Goal: Task Accomplishment & Management: Use online tool/utility

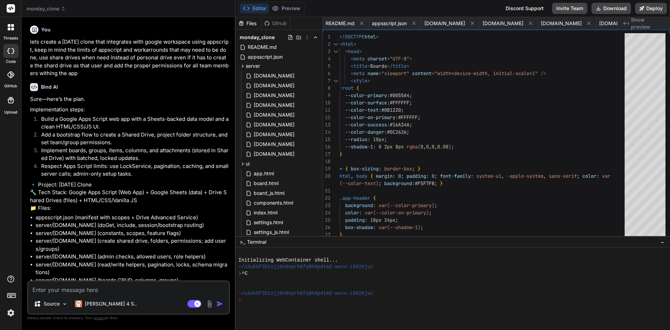
scroll to position [0, 1371]
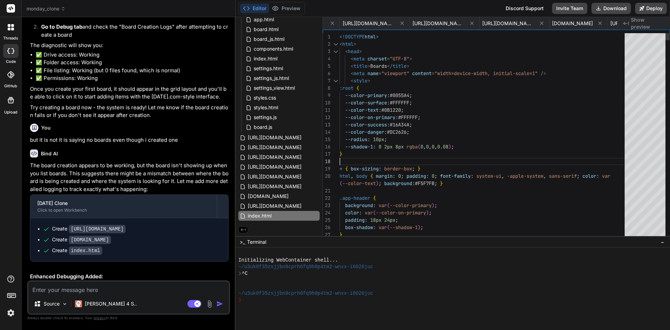
type textarea "<!DOCTYPE html> <html> <head> <meta charset="UTF-8"> <title>Boards</title> <met…"
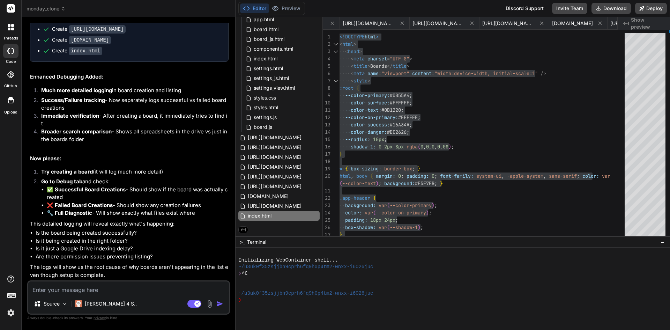
scroll to position [5065, 0]
click at [74, 288] on textarea at bounding box center [128, 287] width 201 height 13
type textarea "s"
type textarea "x"
type textarea "st"
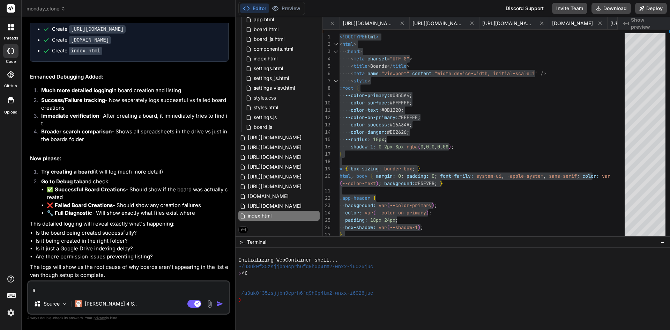
type textarea "x"
type textarea "sti"
type textarea "x"
type textarea "stil"
type textarea "x"
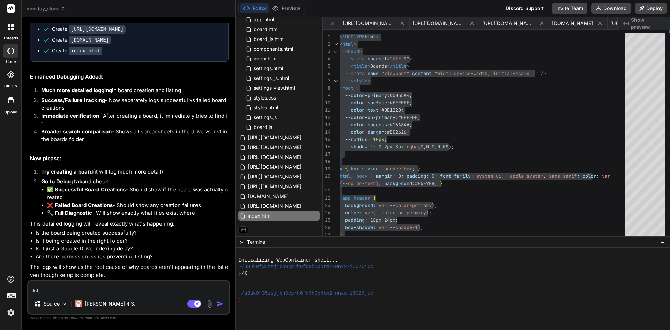
type textarea "still"
type textarea "x"
type textarea "still"
type textarea "x"
type textarea "still w"
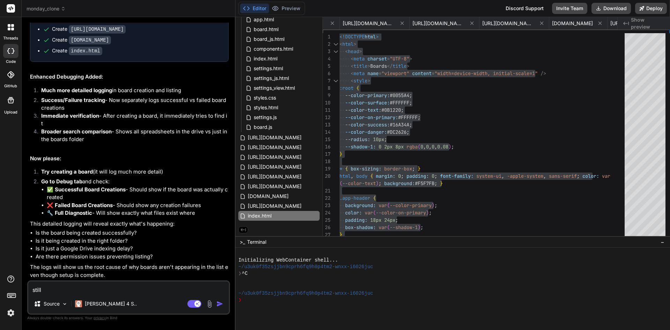
type textarea "x"
type textarea "still wh"
type textarea "x"
type textarea "still whe"
type textarea "x"
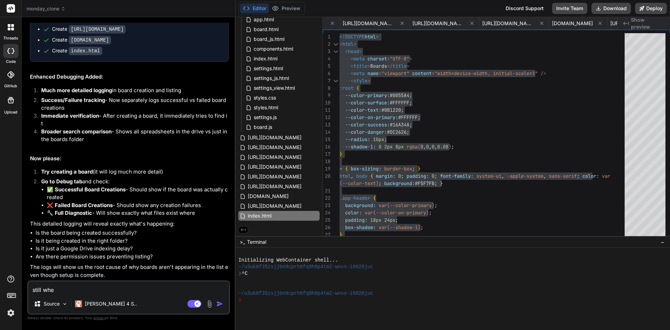
type textarea "still when"
type textarea "x"
type textarea "still when"
type textarea "x"
type textarea "still when i"
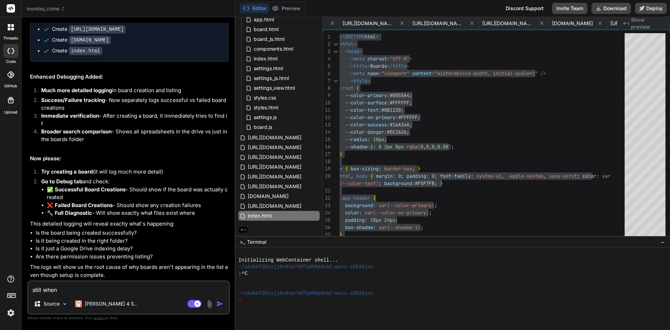
type textarea "x"
type textarea "still when i"
type textarea "x"
type textarea "still when i g"
type textarea "x"
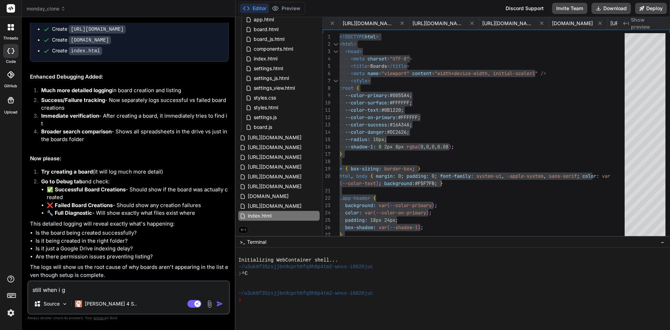
type textarea "still when i go"
type textarea "x"
type textarea "still when i go"
type textarea "x"
type textarea "still when i go t"
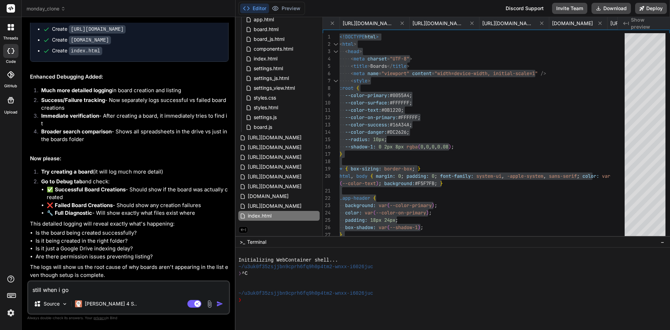
type textarea "x"
type textarea "still when i go to"
type textarea "x"
type textarea "still when i go to"
type textarea "x"
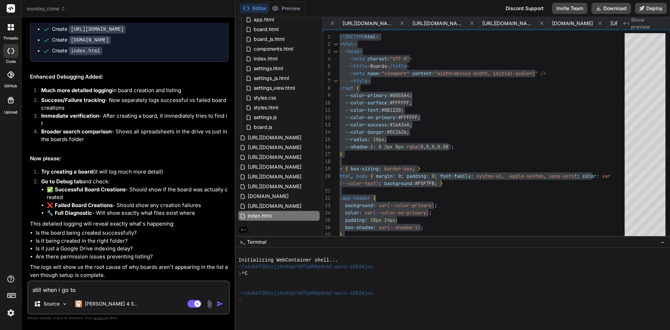
type textarea "still when i go to s"
type textarea "x"
type textarea "still when i go to se"
type textarea "x"
type textarea "still when i go to set"
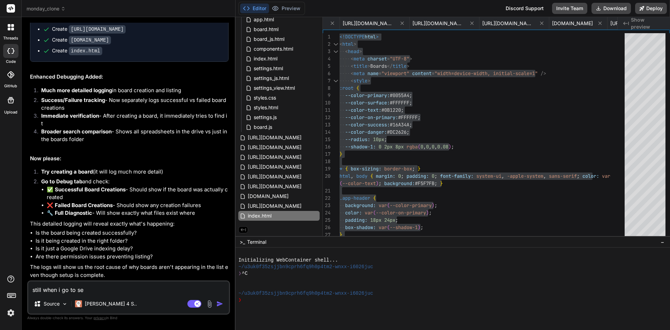
type textarea "x"
type textarea "still when i go to setu"
type textarea "x"
type textarea "still when i go to setup"
type textarea "x"
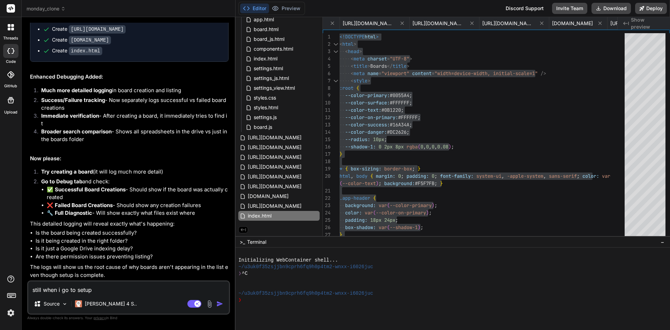
type textarea "still when i go to setup"
type textarea "x"
type textarea "still when i go to setup i"
type textarea "x"
type textarea "still when i go to setup i"
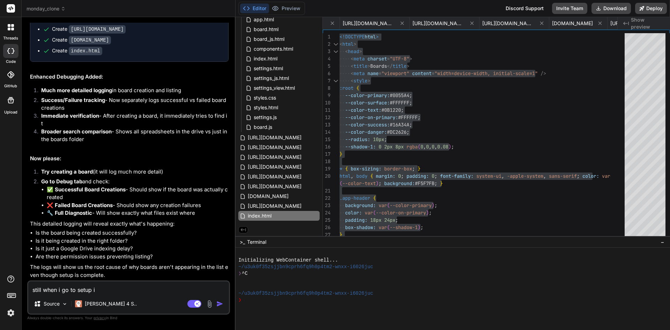
type textarea "x"
type textarea "still when i go to setup i g"
type textarea "x"
type textarea "still when i go to setup i ge"
type textarea "x"
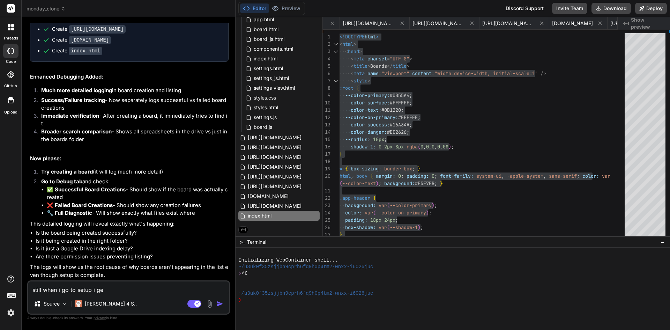
type textarea "still when i go to setup i get"
type textarea "x"
type textarea "still when i go to setup i get"
type textarea "x"
type textarea "still when i go to setup i get t"
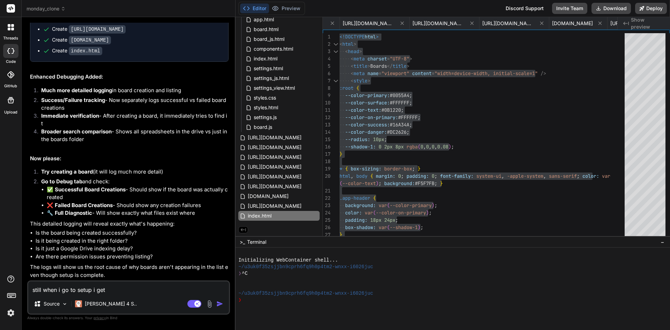
type textarea "x"
type textarea "still when i go to setup i get th"
type textarea "x"
type textarea "still when i go to setup i get thi"
type textarea "x"
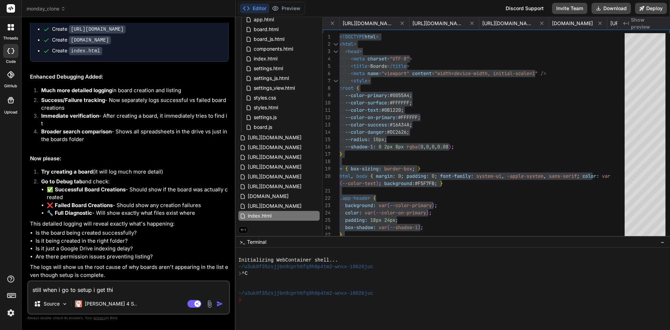
type textarea "still when i go to setup i get this"
type textarea "x"
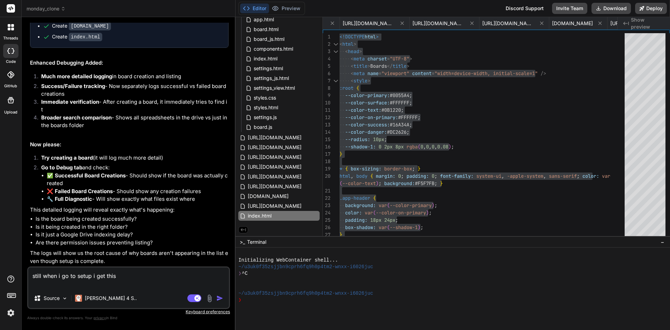
paste textarea "Initial Setup Welcome! This app needs initial setup before you can create board…"
type textarea "still when i go to setup i get this Initial Setup Welcome! This app needs initi…"
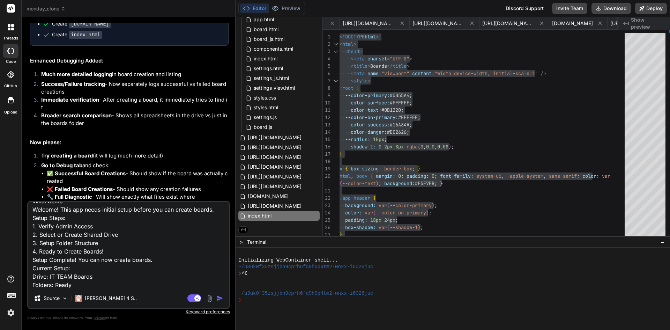
type textarea "x"
type textarea "still when i go to setup i get this Initial Setup Welcome! This app needs initi…"
type textarea "x"
type textarea "still when i go to setup i get this Initial Setup Welcome! This app needs initi…"
type textarea "x"
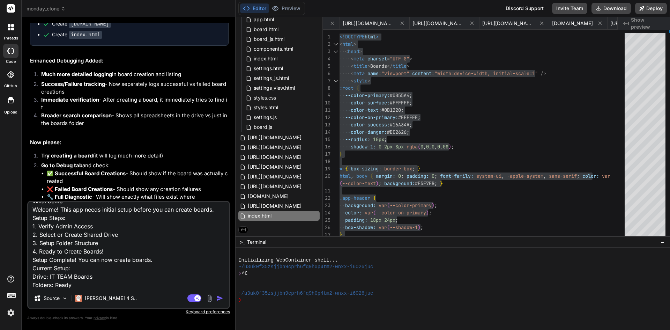
scroll to position [34, 0]
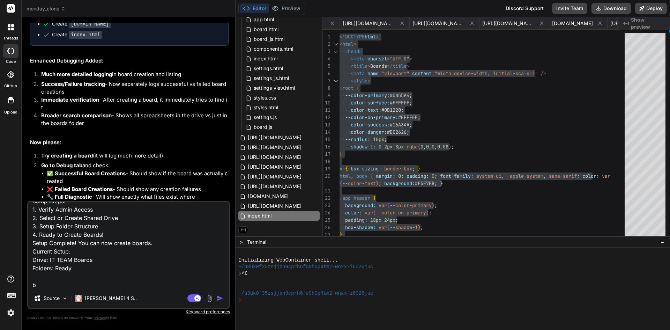
type textarea "still when i go to setup i get this Initial Setup Welcome! This app needs initi…"
type textarea "x"
type textarea "still when i go to setup i get this Initial Setup Welcome! This app needs initi…"
type textarea "x"
type textarea "still when i go to setup i get this Initial Setup Welcome! This app needs initi…"
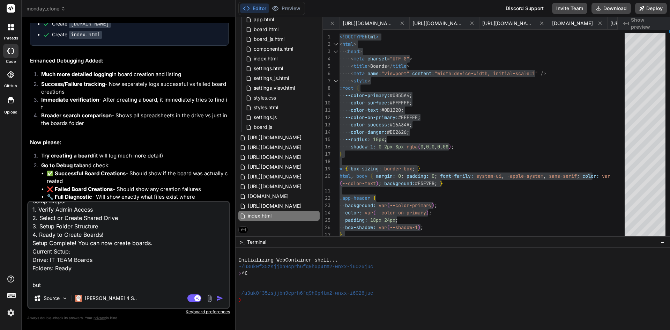
type textarea "x"
type textarea "still when i go to setup i get this Initial Setup Welcome! This app needs initi…"
type textarea "x"
type textarea "still when i go to setup i get this Initial Setup Welcome! This app needs initi…"
type textarea "x"
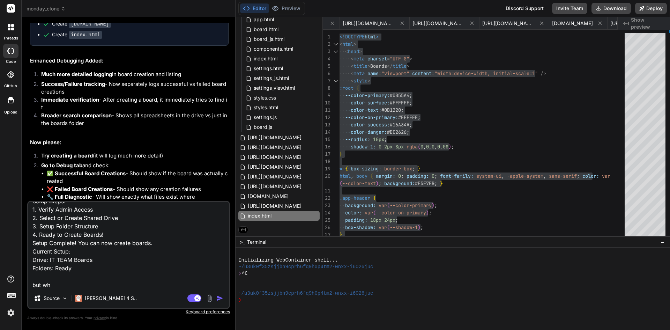
type textarea "still when i go to setup i get this Initial Setup Welcome! This app needs initi…"
type textarea "x"
type textarea "still when i go to setup i get this Initial Setup Welcome! This app needs initi…"
type textarea "x"
type textarea "still when i go to setup i get this Initial Setup Welcome! This app needs initi…"
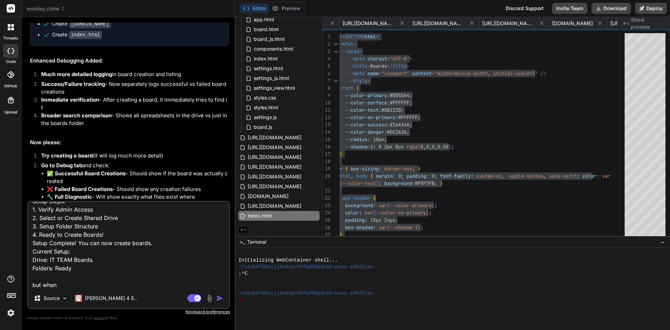
type textarea "x"
type textarea "still when i go to setup i get this Initial Setup Welcome! This app needs initi…"
type textarea "x"
type textarea "still when i go to setup i get this Initial Setup Welcome! This app needs initi…"
type textarea "x"
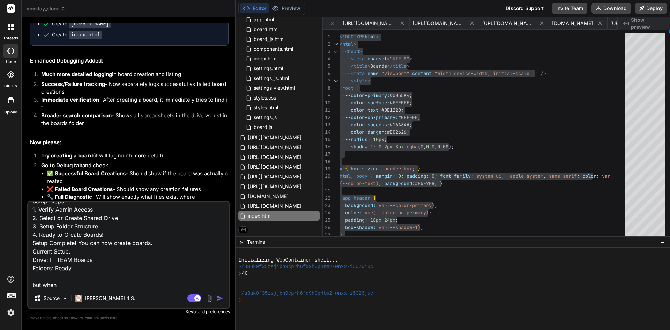
type textarea "still when i go to setup i get this Initial Setup Welcome! This app needs initi…"
type textarea "x"
type textarea "still when i go to setup i get this Initial Setup Welcome! This app needs initi…"
type textarea "x"
type textarea "still when i go to setup i get this Initial Setup Welcome! This app needs initi…"
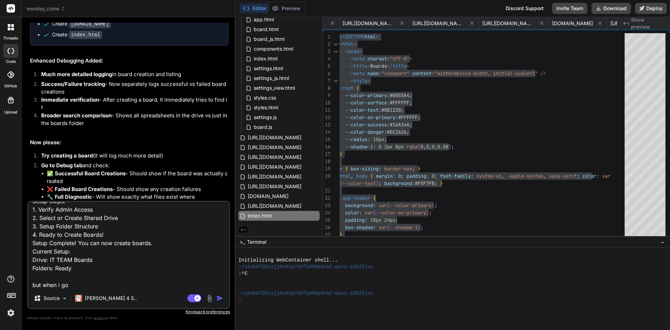
type textarea "x"
type textarea "still when i go to setup i get this Initial Setup Welcome! This app needs initi…"
type textarea "x"
type textarea "still when i go to setup i get this Initial Setup Welcome! This app needs initi…"
type textarea "x"
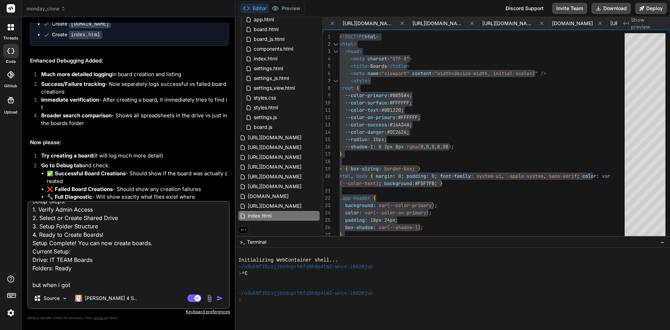
type textarea "still when i go to setup i get this Initial Setup Welcome! This app needs initi…"
type textarea "x"
type textarea "still when i go to setup i get this Initial Setup Welcome! This app needs initi…"
type textarea "x"
type textarea "still when i go to setup i get this Initial Setup Welcome! This app needs initi…"
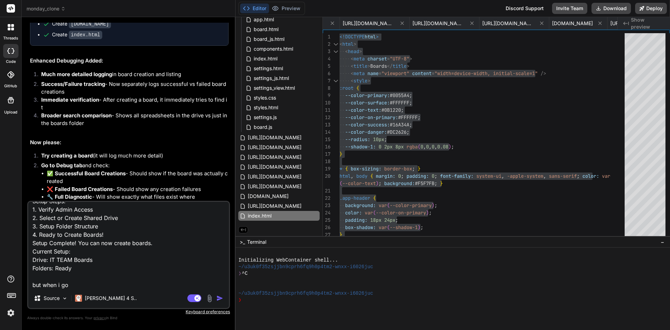
type textarea "x"
type textarea "still when i go to setup i get this Initial Setup Welcome! This app needs initi…"
type textarea "x"
type textarea "still when i go to setup i get this Initial Setup Welcome! This app needs initi…"
type textarea "x"
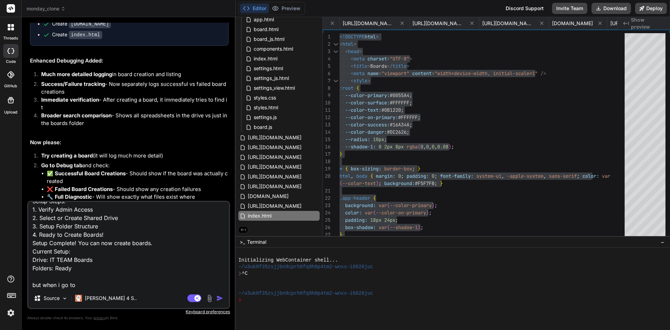
type textarea "still when i go to setup i get this Initial Setup Welcome! This app needs initi…"
type textarea "x"
type textarea "still when i go to setup i get this Initial Setup Welcome! This app needs initi…"
type textarea "x"
type textarea "still when i go to setup i get this Initial Setup Welcome! This app needs initi…"
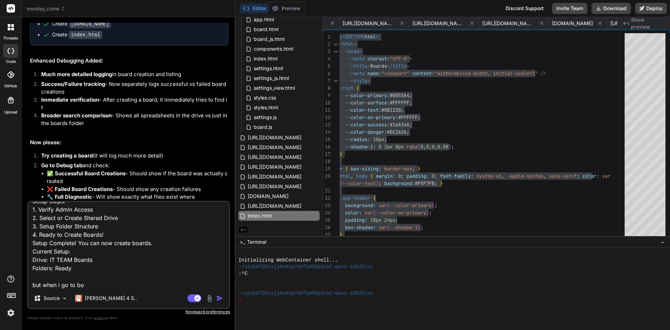
type textarea "x"
type textarea "still when i go to setup i get this Initial Setup Welcome! This app needs initi…"
type textarea "x"
type textarea "still when i go to setup i get this Initial Setup Welcome! This app needs initi…"
type textarea "x"
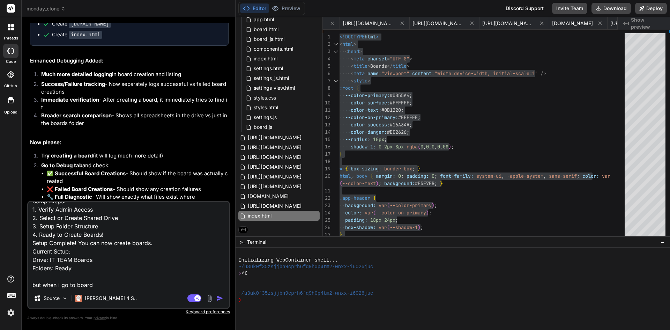
type textarea "still when i go to setup i get this Initial Setup Welcome! This app needs initi…"
type textarea "x"
type textarea "still when i go to setup i get this Initial Setup Welcome! This app needs initi…"
type textarea "x"
type textarea "still when i go to setup i get this Initial Setup Welcome! This app needs initi…"
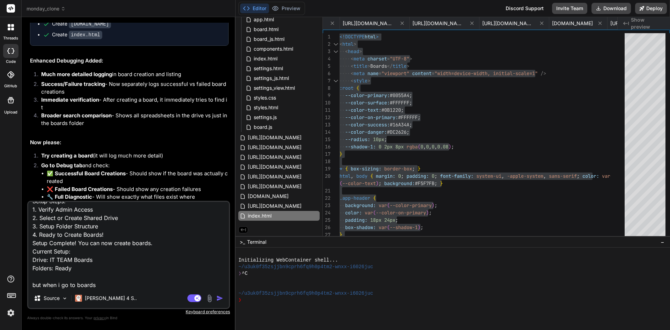
type textarea "x"
type textarea "still when i go to setup i get this Initial Setup Welcome! This app needs initi…"
type textarea "x"
type textarea "still when i go to setup i get this Initial Setup Welcome! This app needs initi…"
type textarea "x"
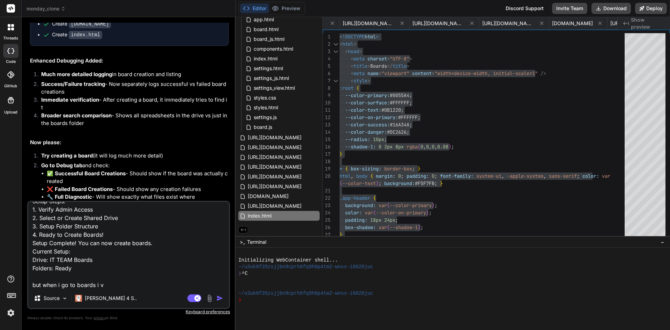
type textarea "still when i go to setup i get this Initial Setup Welcome! This app needs initi…"
type textarea "x"
type textarea "still when i go to setup i get this Initial Setup Welcome! This app needs initi…"
type textarea "x"
type textarea "still when i go to setup i get this Initial Setup Welcome! This app needs initi…"
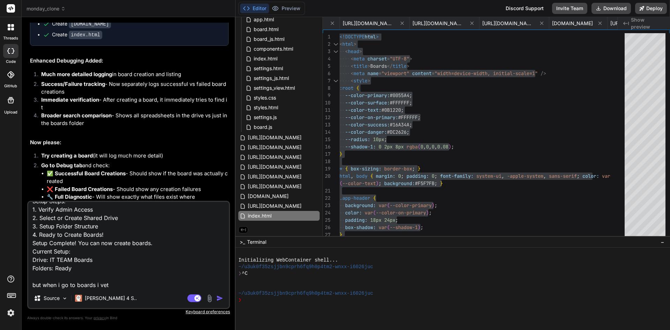
type textarea "x"
type textarea "still when i go to setup i get this Initial Setup Welcome! This app needs initi…"
type textarea "x"
type textarea "still when i go to setup i get this Initial Setup Welcome! This app needs initi…"
type textarea "x"
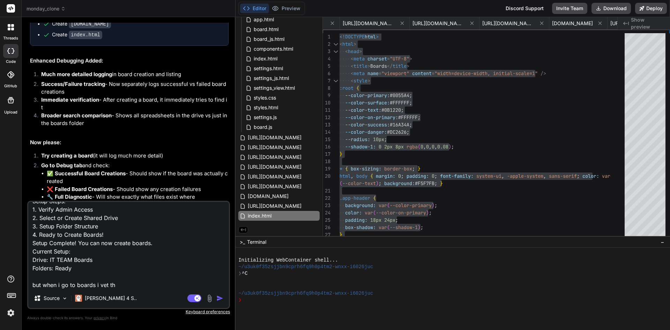
type textarea "still when i go to setup i get this Initial Setup Welcome! This app needs initi…"
type textarea "x"
type textarea "still when i go to setup i get this Initial Setup Welcome! This app needs initi…"
type textarea "x"
click at [127, 286] on div "still when i go to setup i get this Initial Setup Welcome! This app needs initi…" at bounding box center [128, 255] width 203 height 108
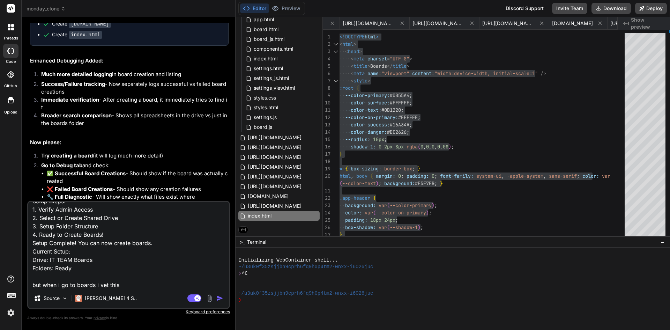
click at [127, 284] on textarea "still when i go to setup i get this Initial Setup Welcome! This app needs initi…" at bounding box center [128, 245] width 201 height 86
drag, startPoint x: 109, startPoint y: 285, endPoint x: 100, endPoint y: 285, distance: 9.1
click at [100, 285] on textarea "still when i go to setup i get this Initial Setup Welcome! This app needs initi…" at bounding box center [128, 245] width 201 height 86
type textarea "still when i go to setup i get this Initial Setup Welcome! This app needs initi…"
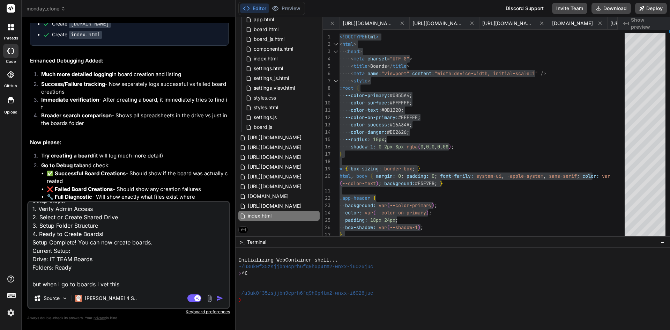
type textarea "x"
type textarea "still when i go to setup i get this Initial Setup Welcome! This app needs initi…"
type textarea "x"
type textarea "still when i go to setup i get this Initial Setup Welcome! This app needs initi…"
click at [144, 283] on textarea "still when i go to setup i get this Initial Setup Welcome! This app needs initi…" at bounding box center [128, 245] width 201 height 86
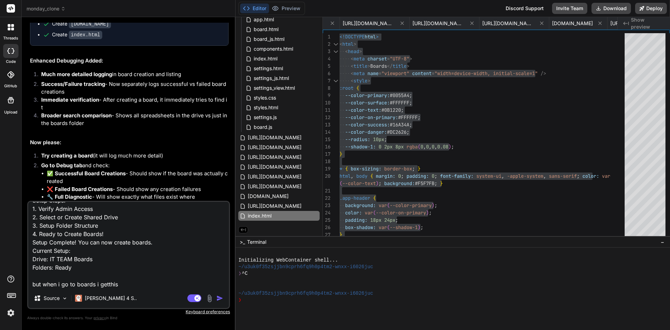
type textarea "x"
paste textarea "o boards found Your setup looks complete, but no board files were found in your…"
type textarea "still when i go to setup i get this Initial Setup Welcome! This app needs initi…"
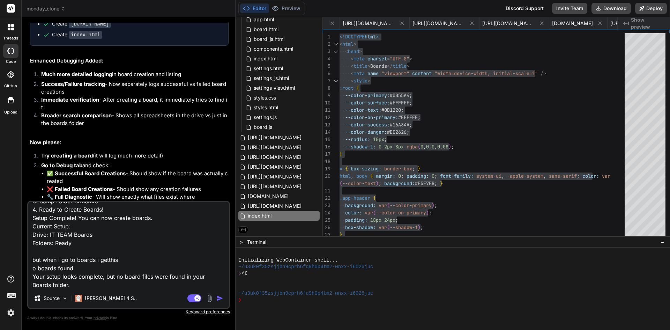
type textarea "x"
click at [46, 287] on textarea "still when i go to setup i get this Initial Setup Welcome! This app needs initi…" at bounding box center [128, 245] width 201 height 86
type textarea "still when i go to setup i get this Initial Setup Welcome! This app needs initi…"
type textarea "x"
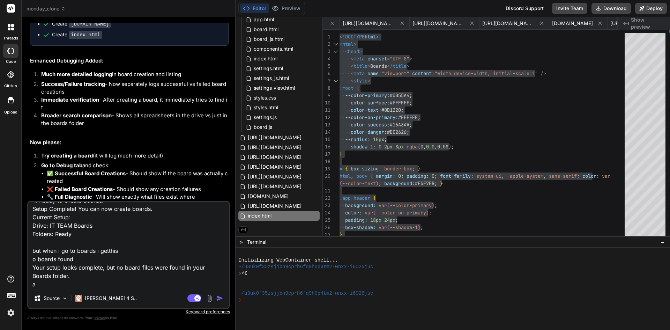
type textarea "still when i go to setup i get this Initial Setup Welcome! This app needs initi…"
type textarea "x"
type textarea "still when i go to setup i get this Initial Setup Welcome! This app needs initi…"
type textarea "x"
type textarea "still when i go to setup i get this Initial Setup Welcome! This app needs initi…"
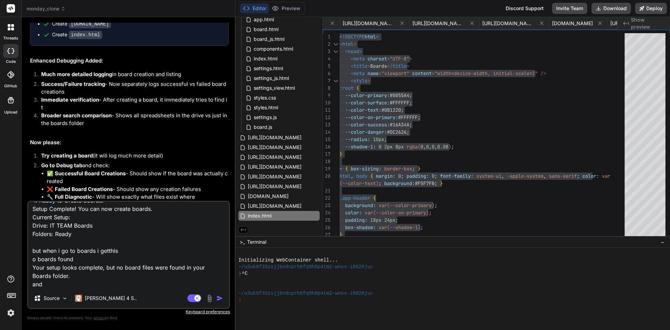
type textarea "x"
type textarea "still when i go to setup i get this Initial Setup Welcome! This app needs initi…"
type textarea "x"
type textarea "still when i go to setup i get this Initial Setup Welcome! This app needs initi…"
type textarea "x"
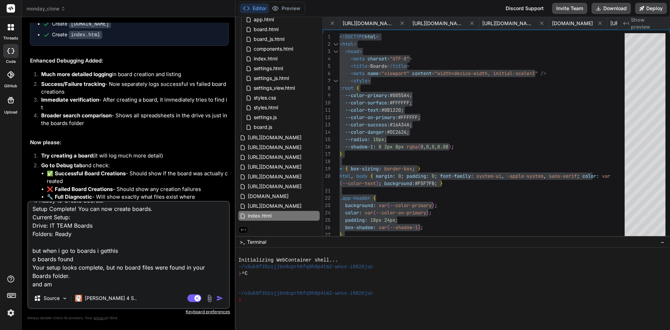
type textarea "still when i go to setup i get this Initial Setup Welcome! This app needs initi…"
type textarea "x"
type textarea "still when i go to setup i get this Initial Setup Welcome! This app needs initi…"
type textarea "x"
type textarea "still when i go to setup i get this Initial Setup Welcome! This app needs initi…"
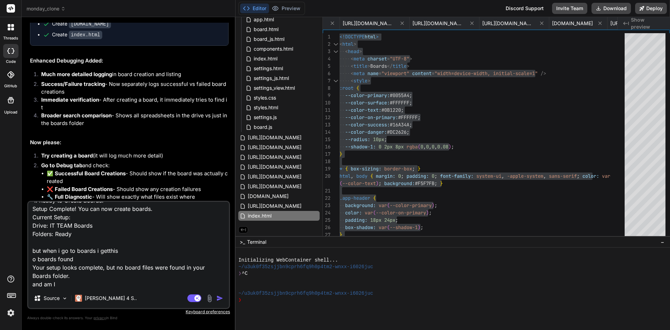
type textarea "x"
type textarea "still when i go to setup i get this Initial Setup Welcome! This app needs initi…"
type textarea "x"
type textarea "still when i go to setup i get this Initial Setup Welcome! This app needs initi…"
type textarea "x"
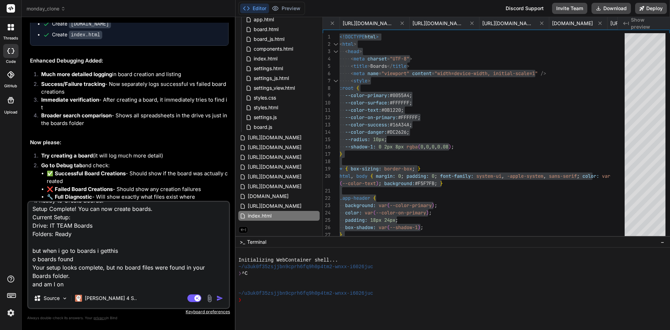
type textarea "still when i go to setup i get this Initial Setup Welcome! This app needs initi…"
type textarea "x"
type textarea "still when i go to setup i get this Initial Setup Welcome! This app needs initi…"
type textarea "x"
type textarea "still when i go to setup i get this Initial Setup Welcome! This app needs initi…"
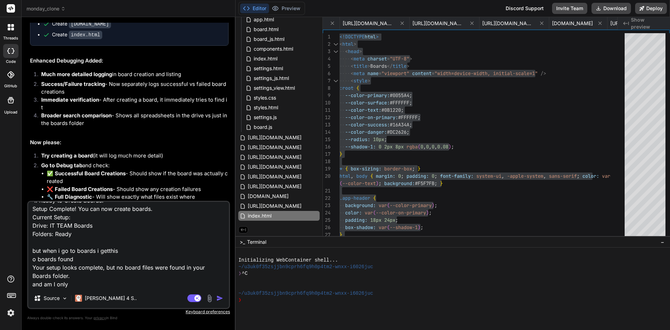
type textarea "x"
type textarea "still when i go to setup i get this Initial Setup Welcome! This app needs initi…"
type textarea "x"
type textarea "still when i go to setup i get this Initial Setup Welcome! This app needs initi…"
type textarea "x"
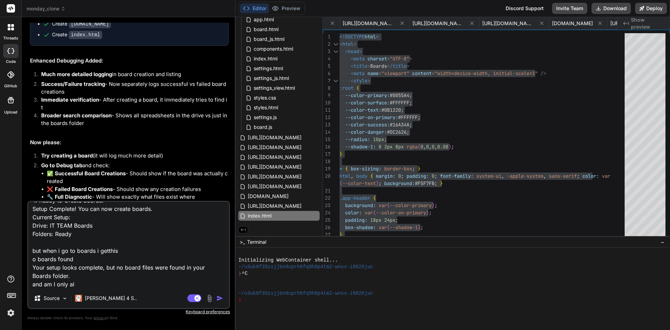
type textarea "still when i go to setup i get this Initial Setup Welcome! This app needs initi…"
type textarea "x"
type textarea "still when i go to setup i get this Initial Setup Welcome! This app needs initi…"
type textarea "x"
type textarea "still when i go to setup i get this Initial Setup Welcome! This app needs initi…"
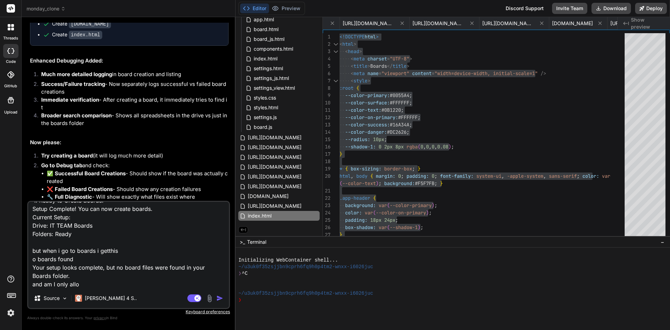
type textarea "x"
type textarea "still when i go to setup i get this Initial Setup Welcome! This app needs initi…"
type textarea "x"
type textarea "still when i go to setup i get this Initial Setup Welcome! This app needs initi…"
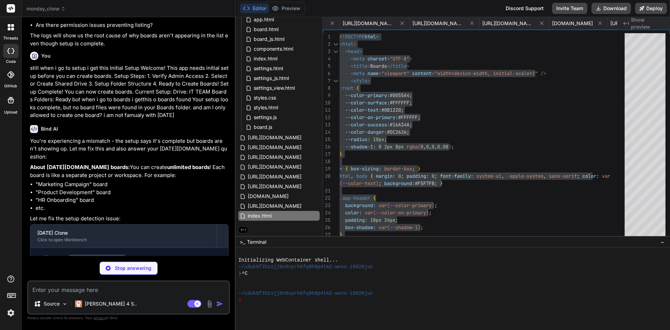
scroll to position [5302, 0]
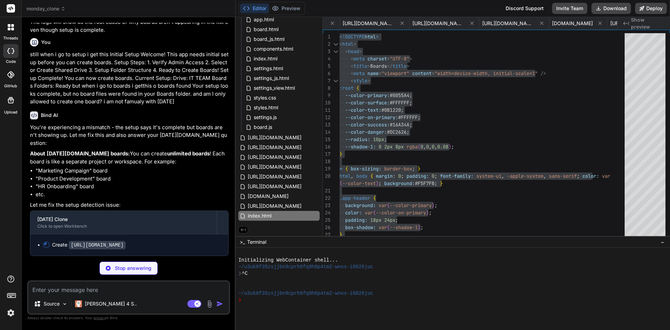
click at [55, 291] on textarea at bounding box center [128, 287] width 201 height 13
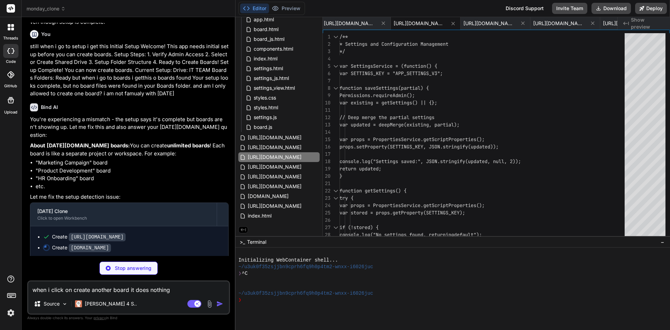
click at [174, 291] on textarea "when i click on create another board it does nothing" at bounding box center [128, 287] width 201 height 13
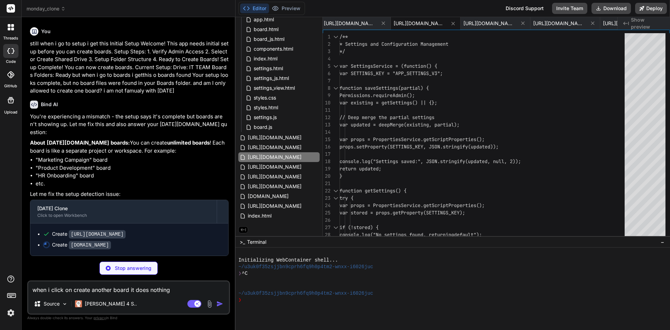
scroll to position [5313, 0]
click at [175, 288] on textarea "when i click on create another board it does nothing" at bounding box center [128, 287] width 201 height 13
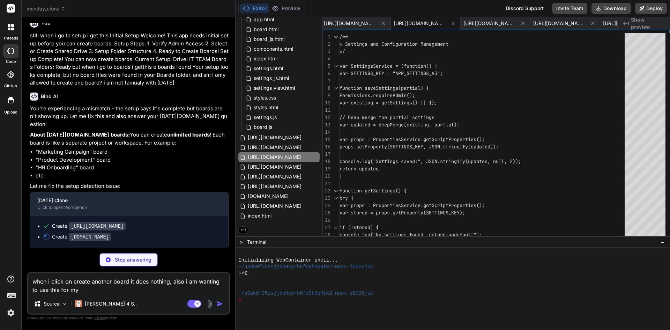
scroll to position [0, 1275]
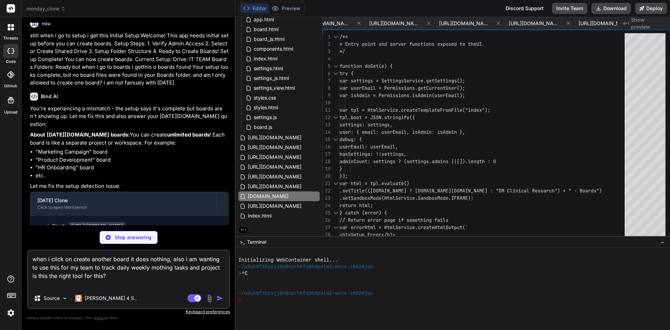
click at [119, 280] on textarea "when i click on create another board it does nothing, also i am wanting to use …" at bounding box center [128, 269] width 201 height 38
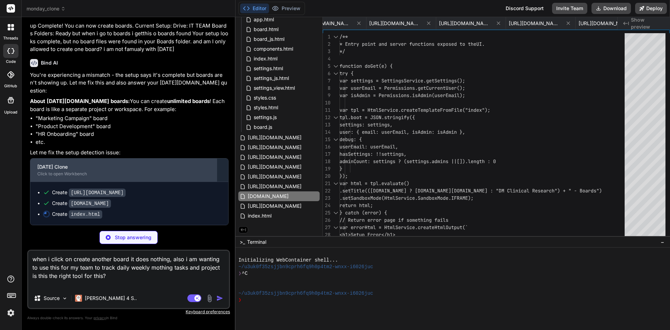
scroll to position [0, 1371]
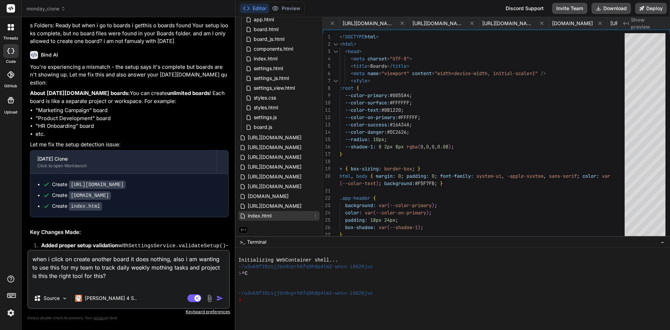
click at [266, 217] on span "index.html" at bounding box center [259, 215] width 25 height 8
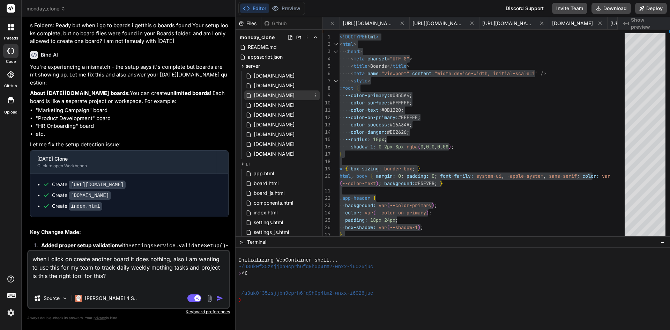
click at [272, 95] on span "[DOMAIN_NAME]" at bounding box center [274, 95] width 42 height 8
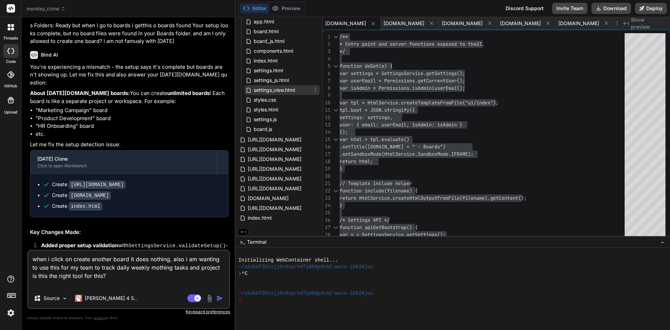
scroll to position [154, 0]
click at [279, 155] on span "[URL][DOMAIN_NAME]" at bounding box center [274, 157] width 55 height 8
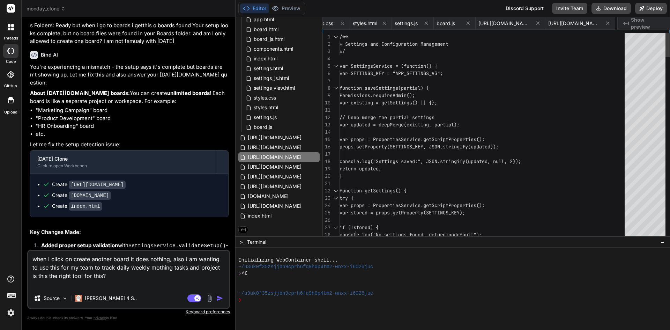
scroll to position [0, 0]
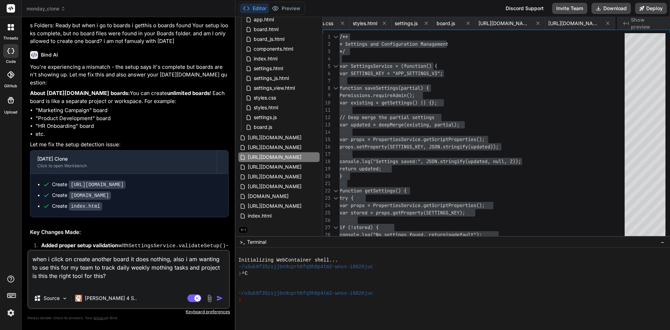
click at [32, 259] on textarea "when i click on create another board it does nothing, also i am wanting to use …" at bounding box center [128, 269] width 201 height 38
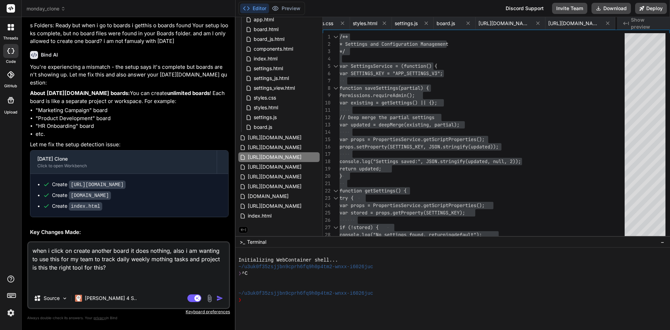
paste textarea "Exception: No HTML file named ui/index was found. (line 10, file "Code")"
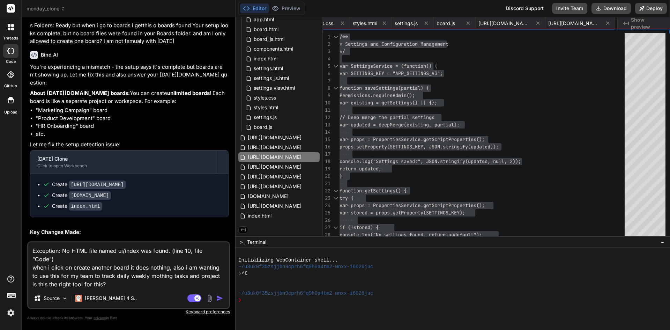
click at [33, 259] on textarea "Exception: No HTML file named ui/index was found. (line 10, file "Code") when i…" at bounding box center [128, 265] width 201 height 46
click at [33, 248] on textarea "Exception: No HTML file named ui/index was found. (line 10, file "Code") before…" at bounding box center [128, 265] width 201 height 46
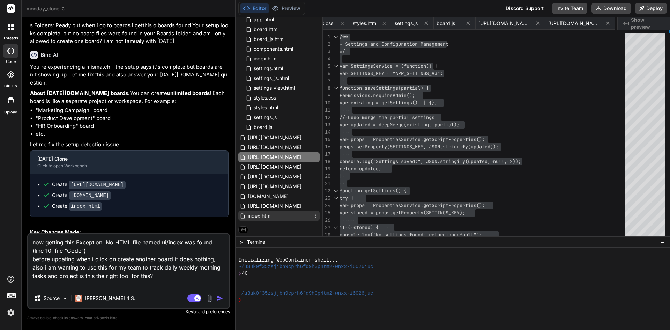
click at [280, 214] on div "index.html" at bounding box center [278, 216] width 81 height 10
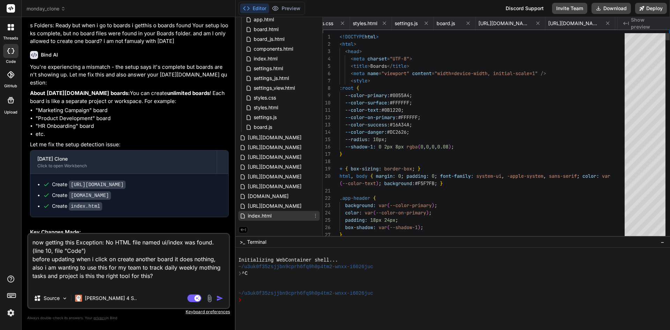
scroll to position [0, 1371]
click at [273, 196] on div "[DOMAIN_NAME]" at bounding box center [278, 196] width 81 height 10
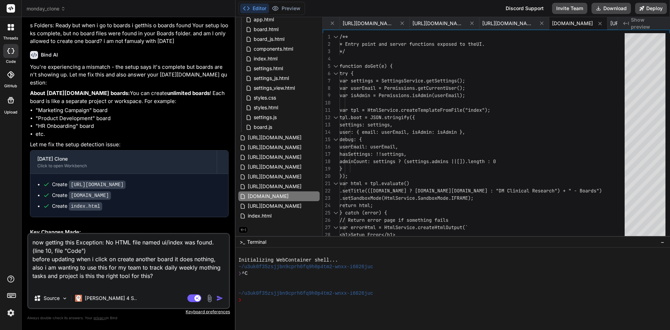
click at [217, 299] on img "button" at bounding box center [219, 297] width 7 height 7
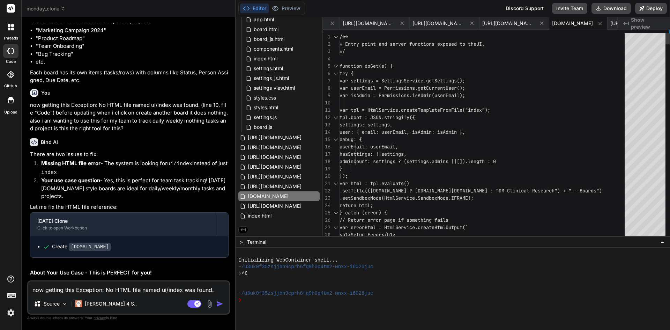
scroll to position [0, 0]
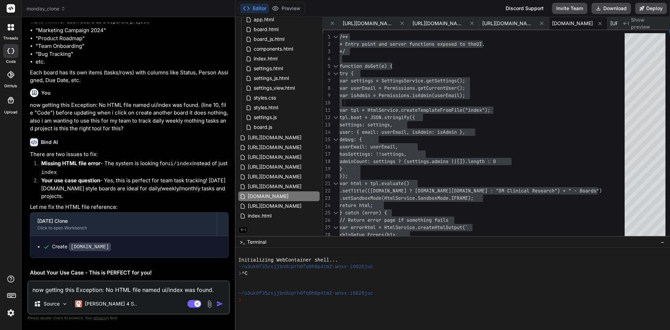
click at [106, 288] on textarea "now getting this Exception: No HTML file named ui/index was found. (line 10, fi…" at bounding box center [128, 287] width 201 height 13
paste textarea "Or Select Existing Drive Loading drives..."
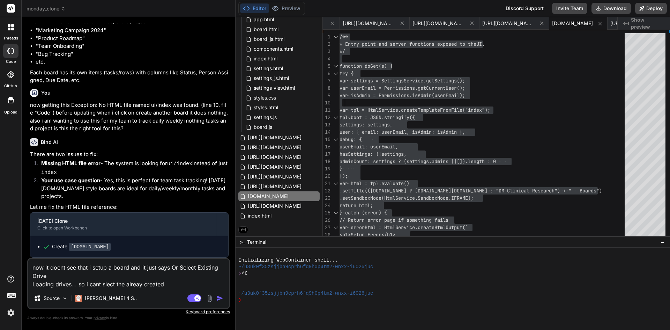
click at [182, 281] on textarea "now it doent see that i setup a board and it just says Or Select Existing Drive…" at bounding box center [128, 273] width 201 height 29
click at [219, 300] on img "button" at bounding box center [219, 297] width 7 height 7
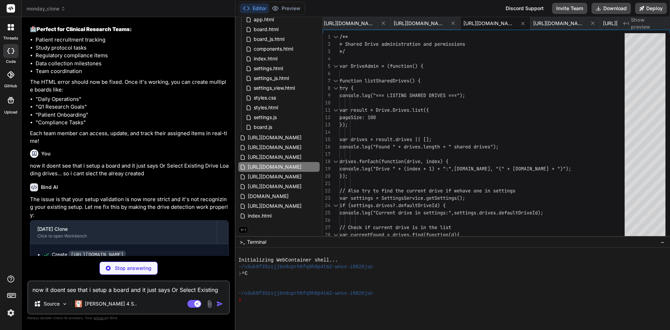
scroll to position [6215, 0]
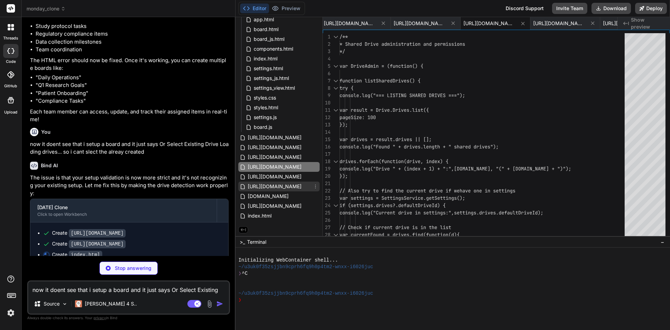
click at [281, 188] on span "[URL][DOMAIN_NAME]" at bounding box center [274, 186] width 55 height 8
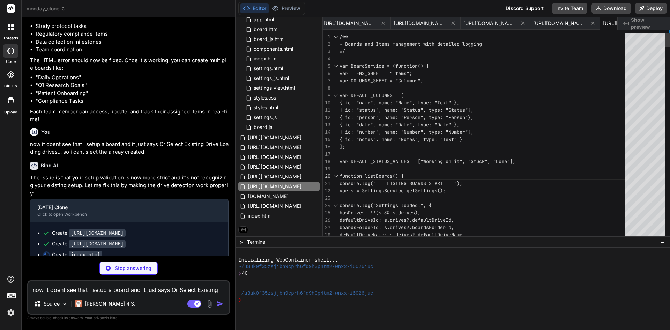
scroll to position [0, 0]
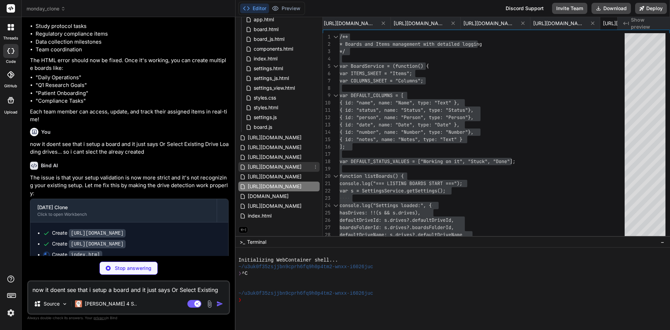
click at [277, 165] on span "[URL][DOMAIN_NAME]" at bounding box center [274, 167] width 55 height 8
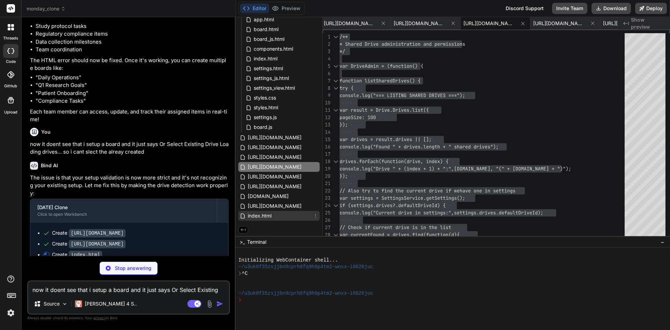
click at [269, 214] on span "index.html" at bounding box center [259, 215] width 25 height 8
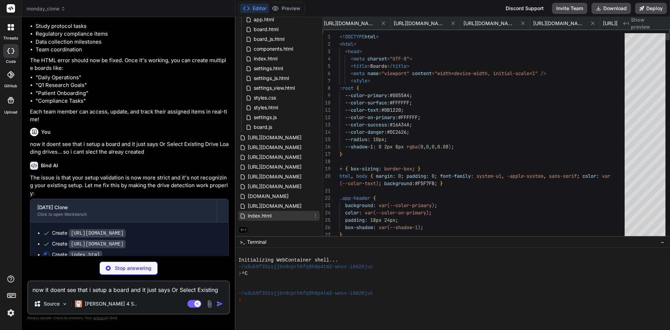
scroll to position [0, 1371]
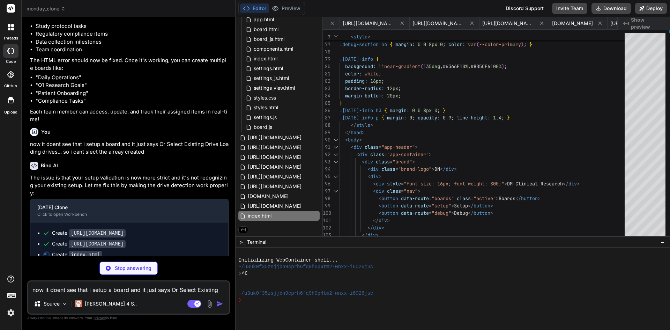
click at [54, 288] on textarea "now it doent see that i setup a board and it just says Or Select Existing Drive…" at bounding box center [128, 287] width 201 height 13
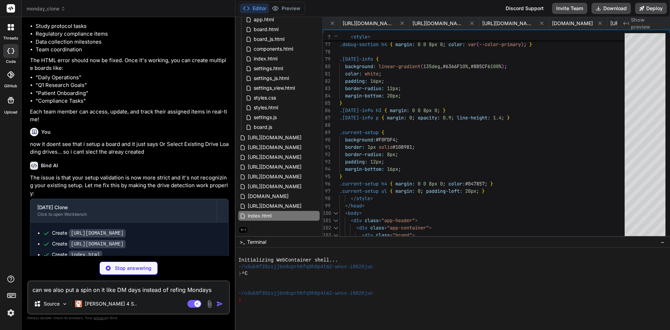
click at [210, 288] on textarea "can we also put a spin on it like DM days instead of refing Mondays" at bounding box center [128, 287] width 201 height 13
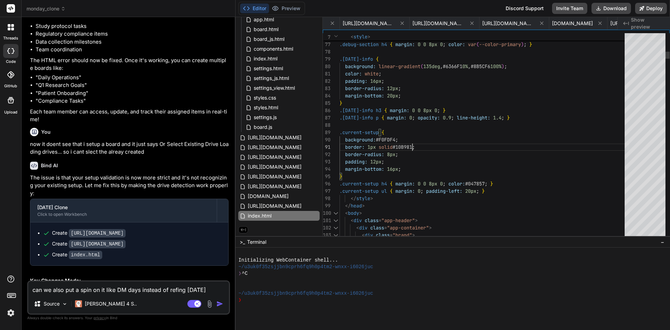
scroll to position [0, 0]
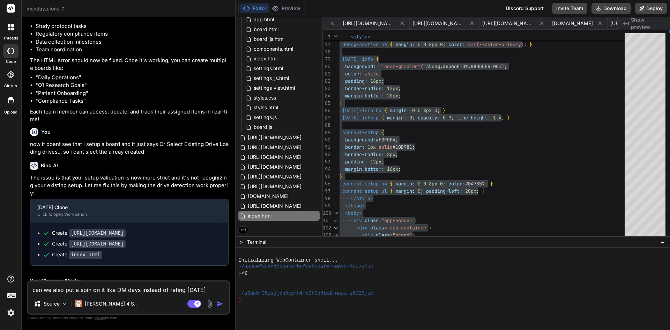
click at [219, 301] on img "button" at bounding box center [219, 303] width 7 height 7
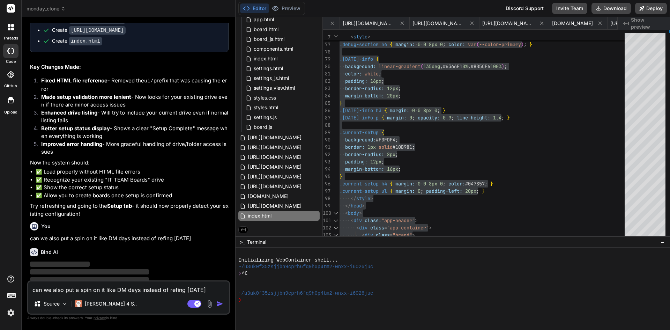
scroll to position [6429, 0]
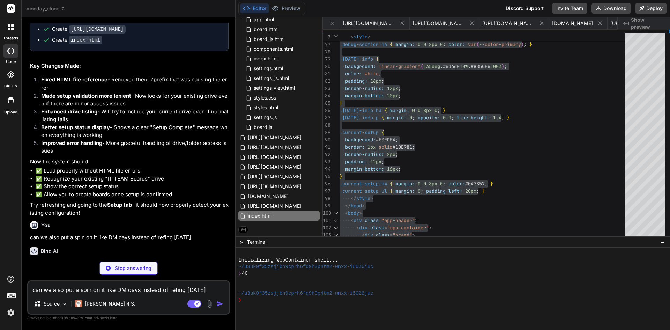
click at [56, 290] on textarea "can we also put a spin on it like DM days instead of refing [DATE]" at bounding box center [128, 287] width 201 height 13
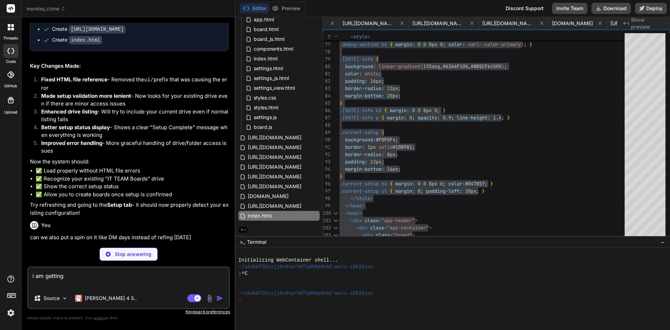
paste textarea "Setup Error Error: ReferenceError: SettingsService is not defined This usually …"
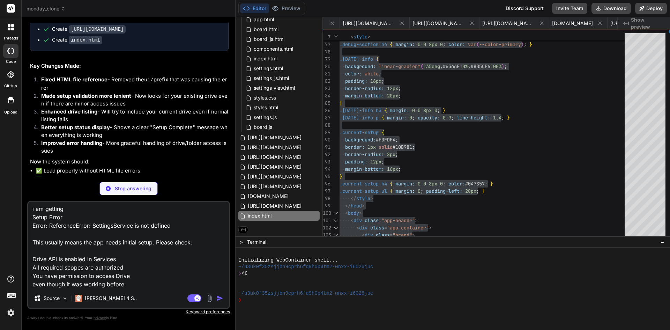
scroll to position [10, 0]
click at [129, 274] on textarea "i am getting Setup Error Error: ReferenceError: SettingsService is not defined …" at bounding box center [128, 245] width 201 height 86
click at [136, 268] on textarea "i am getting Setup Error Error: ReferenceError: SettingsService is not defined …" at bounding box center [128, 245] width 201 height 86
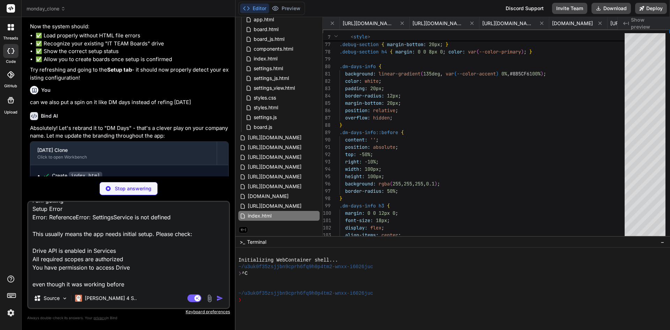
scroll to position [6575, 0]
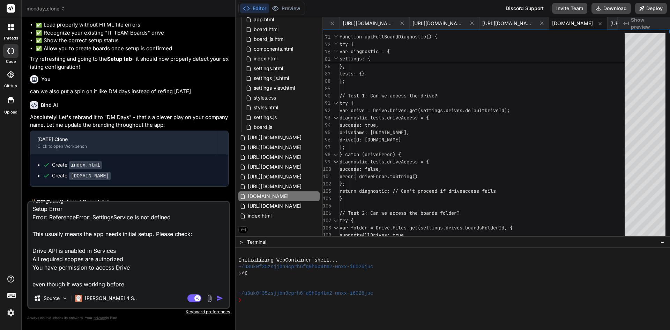
click at [218, 299] on img "button" at bounding box center [219, 297] width 7 height 7
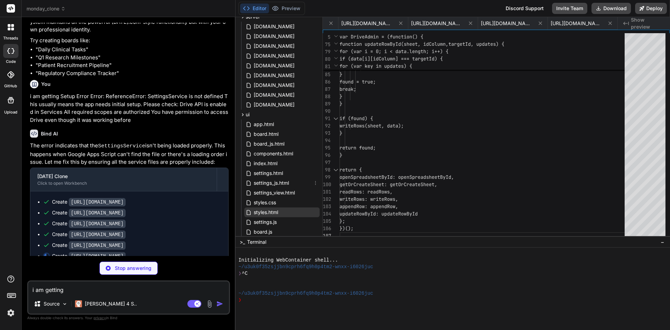
scroll to position [154, 0]
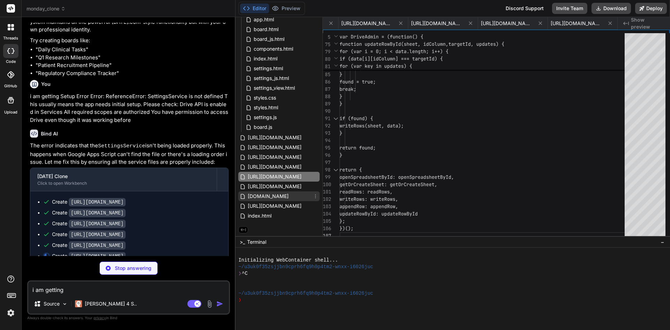
click at [276, 198] on div "[DOMAIN_NAME]" at bounding box center [278, 196] width 81 height 10
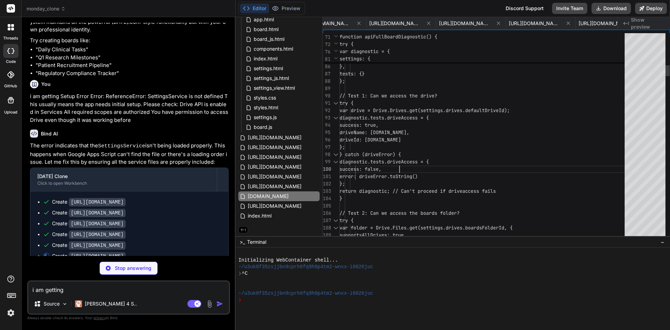
scroll to position [0, 0]
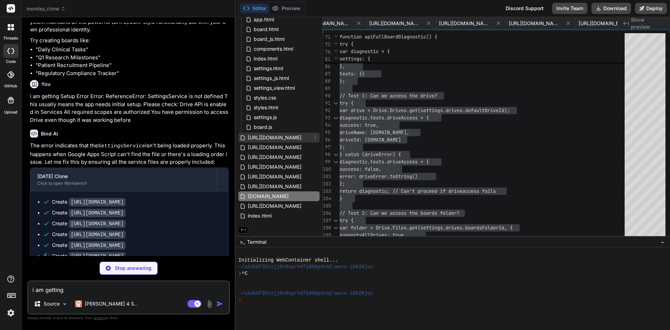
click at [278, 138] on span "[URL][DOMAIN_NAME]" at bounding box center [274, 137] width 55 height 8
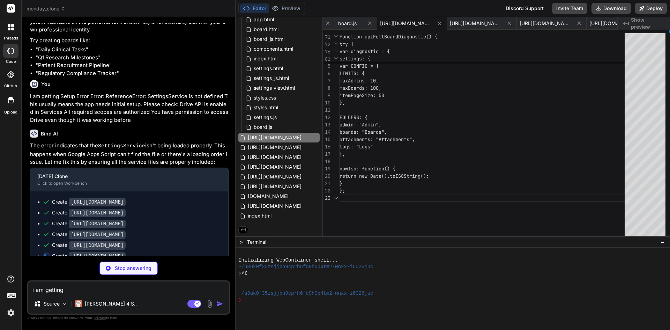
click at [422, 130] on div "/** * Global Configuration and Constants */ var CONFIG = { LIMITS: { maxAdmins:…" at bounding box center [483, 136] width 289 height 206
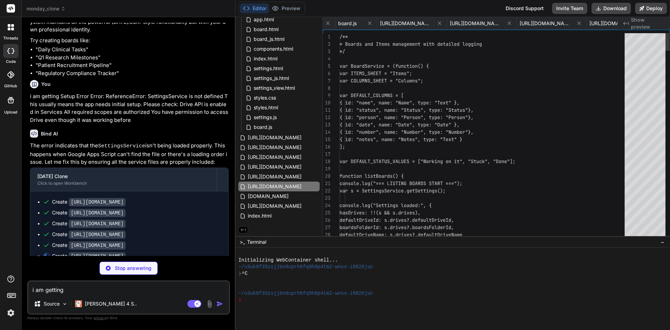
scroll to position [0, 1233]
click at [275, 147] on span "[URL][DOMAIN_NAME]" at bounding box center [274, 147] width 55 height 8
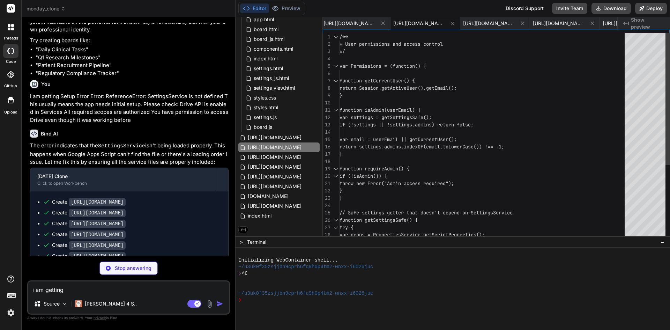
scroll to position [0, 0]
click at [474, 138] on div "/** * User permissions and access control */ var Permissions = (function() { fu…" at bounding box center [483, 194] width 289 height 322
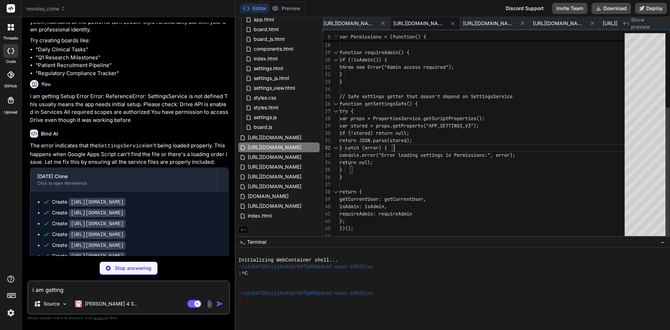
click at [475, 146] on div "return settings.admins.indexOf(email.toLowerCa se()) !== -1; } function require…" at bounding box center [483, 78] width 289 height 322
click at [286, 137] on span "[URL][DOMAIN_NAME]" at bounding box center [274, 137] width 55 height 8
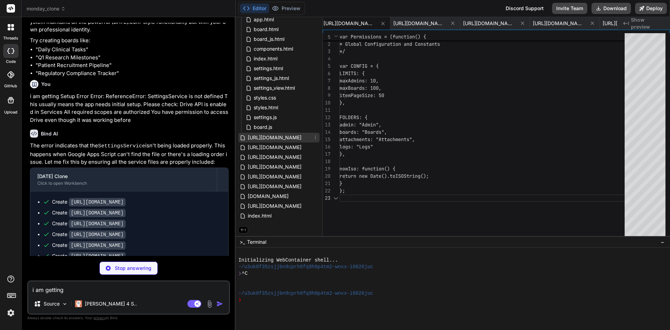
scroll to position [0, 1125]
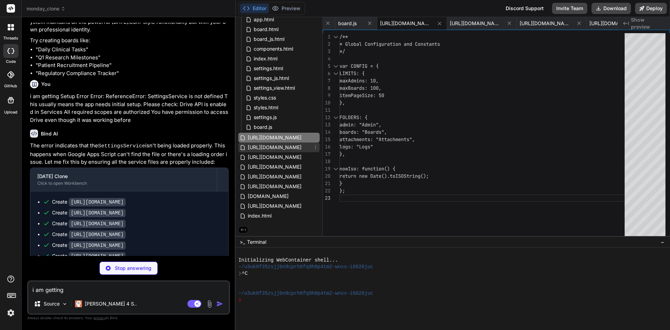
click at [279, 148] on span "[URL][DOMAIN_NAME]" at bounding box center [274, 147] width 55 height 8
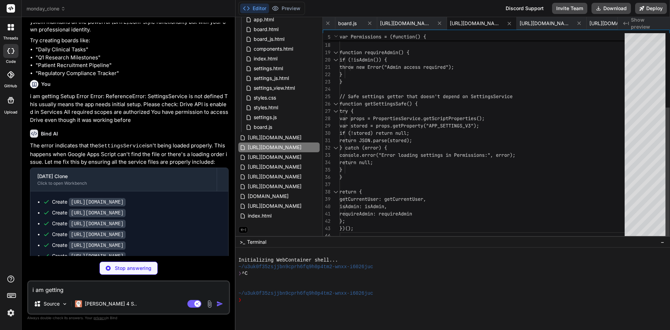
scroll to position [0, 0]
click at [453, 156] on div "return settings.admins.indexOf(email.toLowerCa se()) !== -1; } function require…" at bounding box center [483, 78] width 289 height 322
click at [461, 170] on div "return settings.admins.indexOf(email.toLowerCa se()) !== -1; } function require…" at bounding box center [483, 78] width 289 height 322
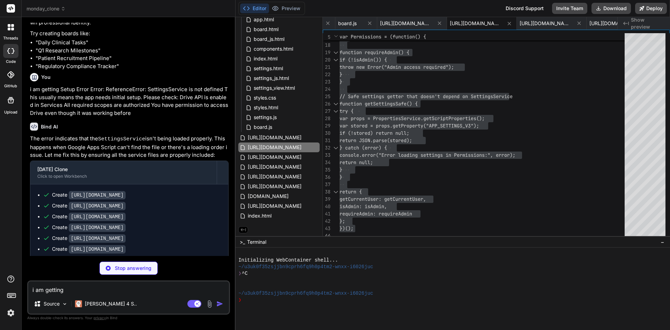
scroll to position [6956, 0]
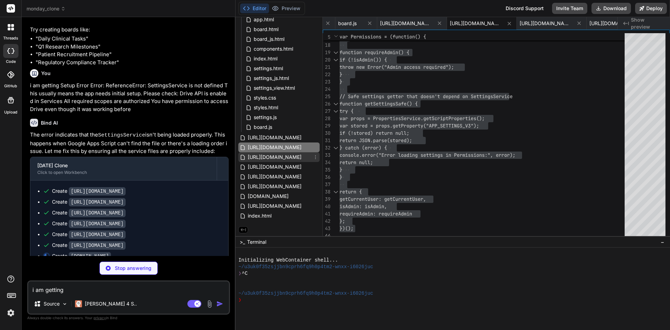
click at [284, 157] on span "[URL][DOMAIN_NAME]" at bounding box center [274, 157] width 55 height 8
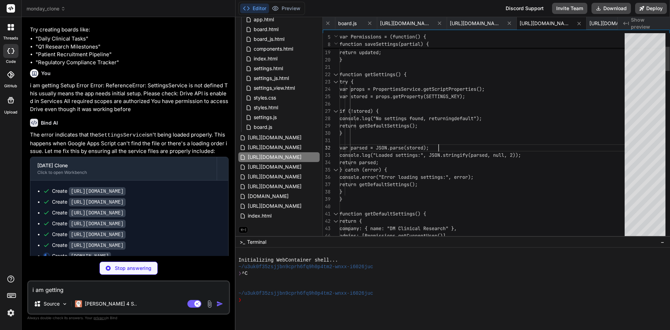
scroll to position [0, 0]
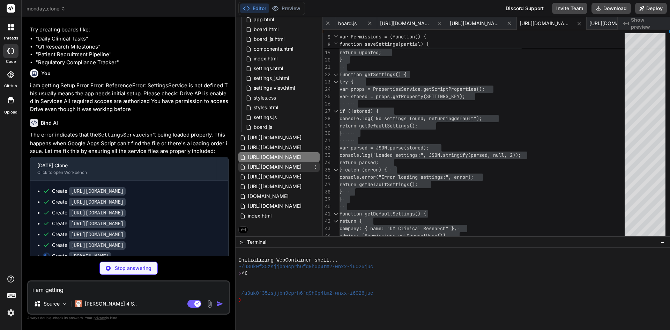
click at [275, 167] on span "[URL][DOMAIN_NAME]" at bounding box center [274, 167] width 55 height 8
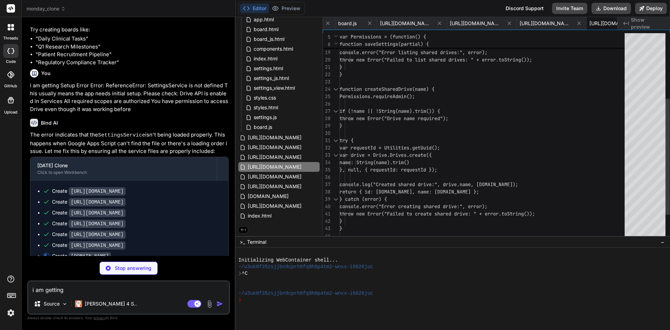
click at [472, 162] on div "return { id: [DOMAIN_NAME], name: [DOMAIN_NAME] }; }); } catch (error) { consol…" at bounding box center [483, 100] width 289 height 366
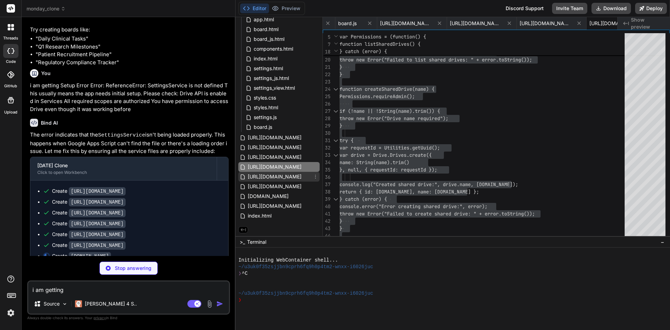
click at [278, 179] on span "[URL][DOMAIN_NAME]" at bounding box center [274, 176] width 55 height 8
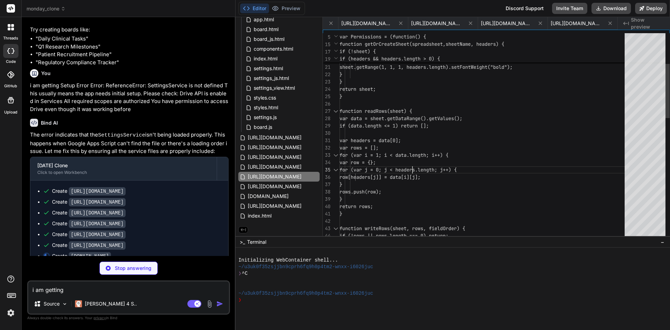
click at [418, 166] on div "var sheet = spreadsheet.getSheetByName(sheetNa me); if (!sheet) { sheet = sprea…" at bounding box center [483, 309] width 289 height 784
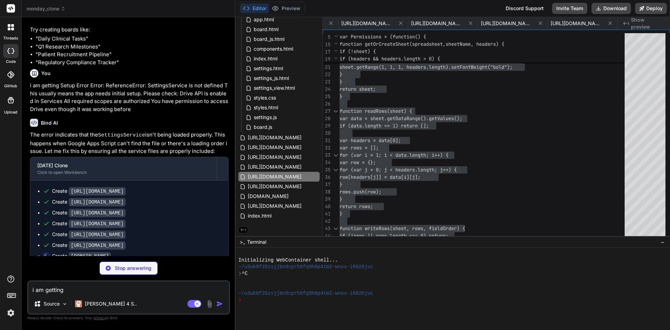
scroll to position [0, 1275]
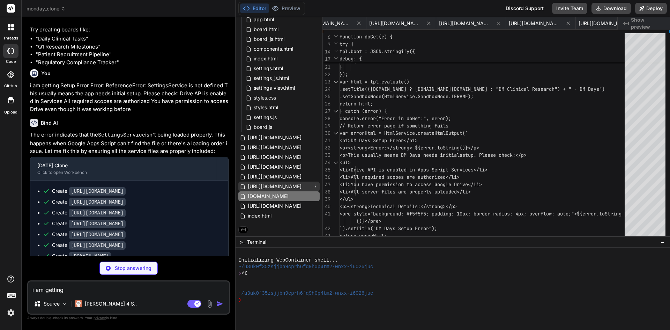
click at [272, 181] on div "[URL][DOMAIN_NAME]" at bounding box center [278, 186] width 81 height 10
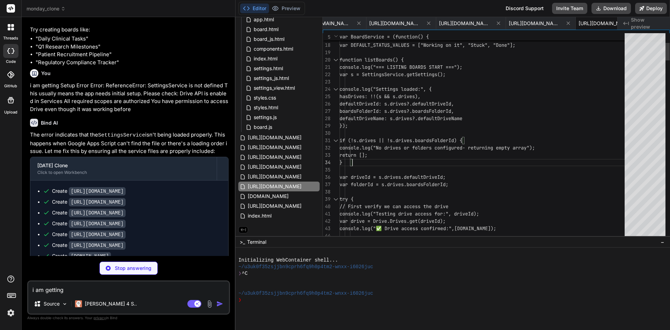
scroll to position [0, 0]
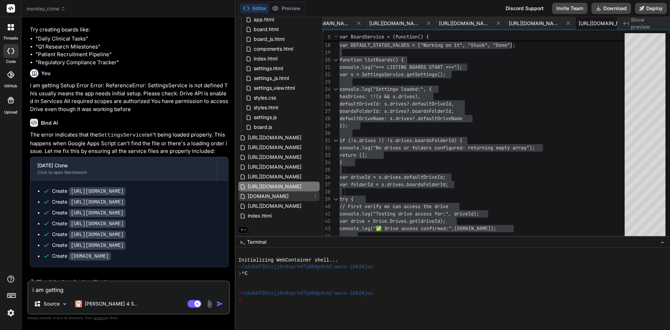
click at [278, 194] on div "[DOMAIN_NAME]" at bounding box center [278, 196] width 81 height 10
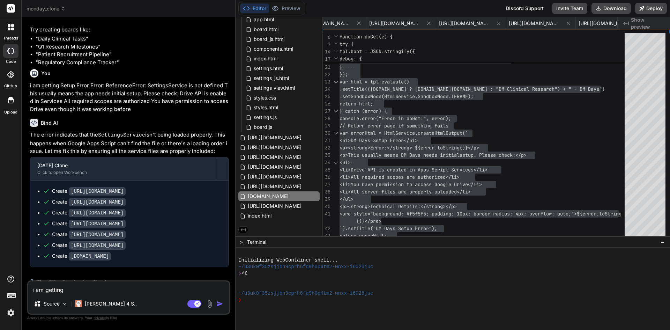
click at [60, 289] on textarea "i am getting Setup Error Error: ReferenceError: SettingsService is not defined …" at bounding box center [128, 287] width 201 height 13
click at [280, 149] on span "[URL][DOMAIN_NAME]" at bounding box center [274, 147] width 55 height 8
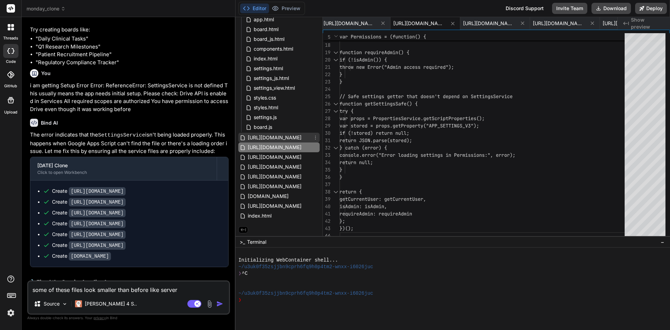
click at [279, 138] on span "[URL][DOMAIN_NAME]" at bounding box center [274, 137] width 55 height 8
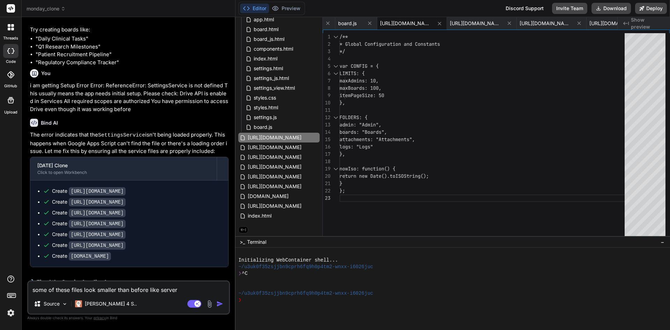
click at [184, 288] on textarea "some of these files look smaller than before like server" at bounding box center [128, 287] width 201 height 13
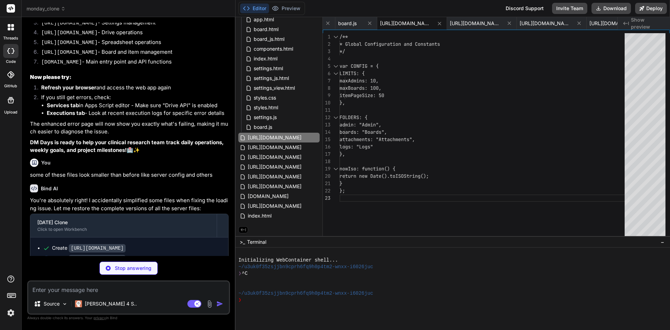
scroll to position [7353, 0]
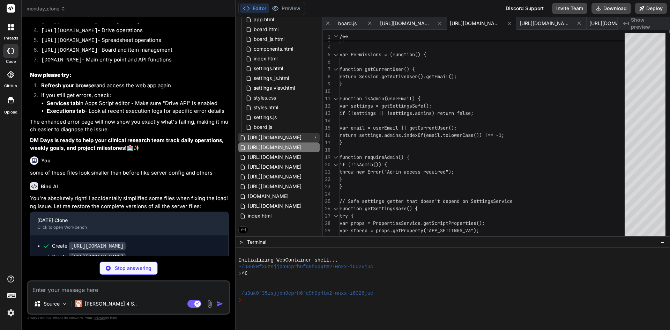
click at [251, 135] on span "[URL][DOMAIN_NAME]" at bounding box center [274, 137] width 55 height 8
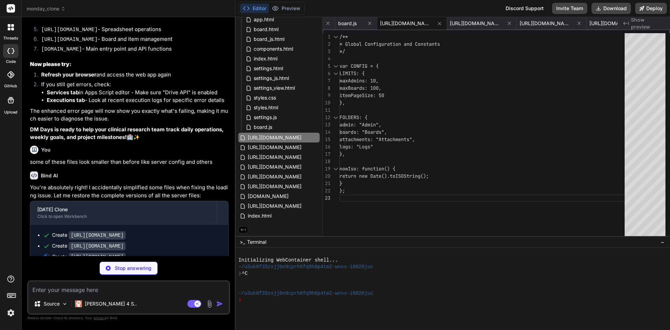
scroll to position [7364, 0]
click at [276, 146] on span "[URL][DOMAIN_NAME]" at bounding box center [274, 147] width 55 height 8
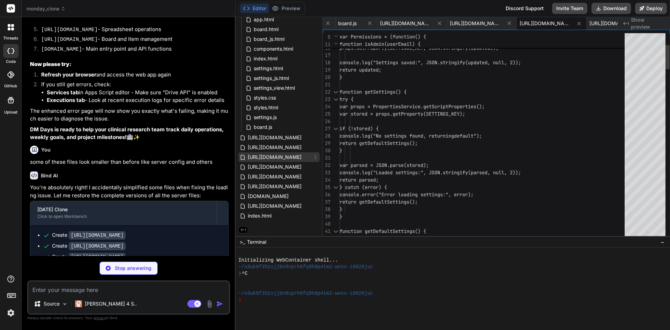
click at [278, 156] on span "[URL][DOMAIN_NAME]" at bounding box center [274, 157] width 55 height 8
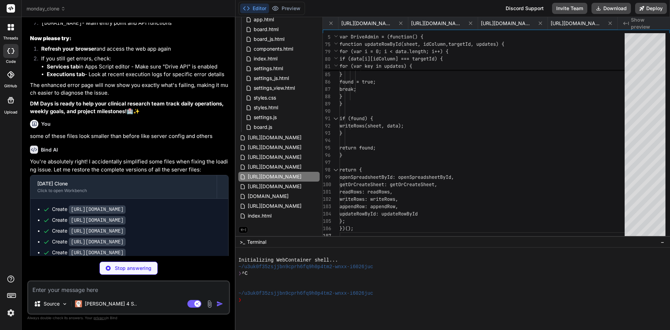
scroll to position [7397, 0]
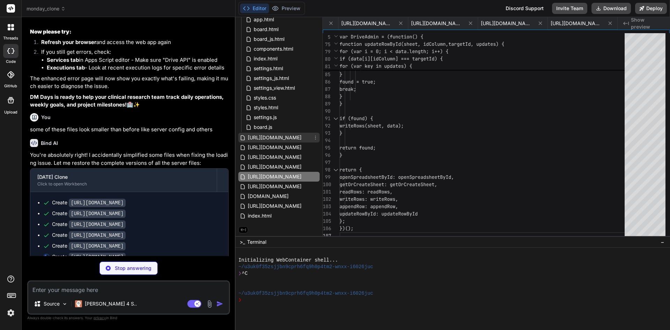
click at [271, 137] on span "[URL][DOMAIN_NAME]" at bounding box center [274, 137] width 55 height 8
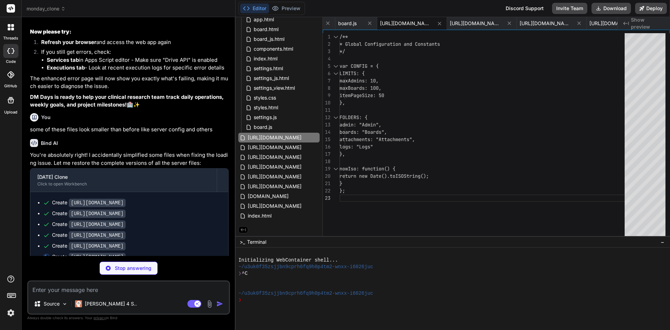
click at [107, 291] on textarea at bounding box center [128, 287] width 201 height 13
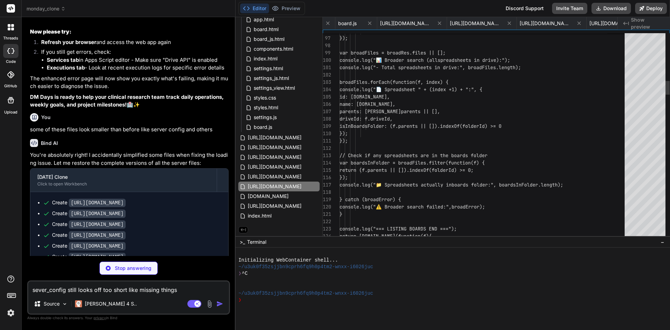
scroll to position [0, 1233]
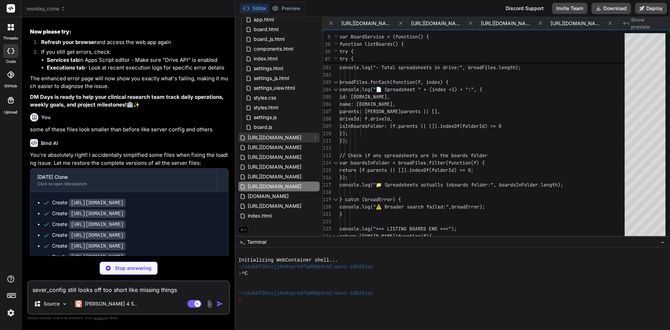
click at [268, 136] on span "[URL][DOMAIN_NAME]" at bounding box center [274, 137] width 55 height 8
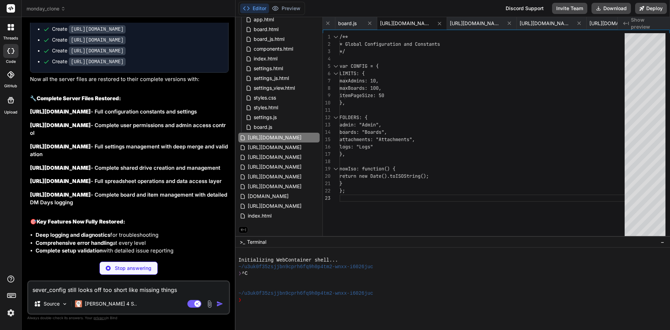
scroll to position [7594, 0]
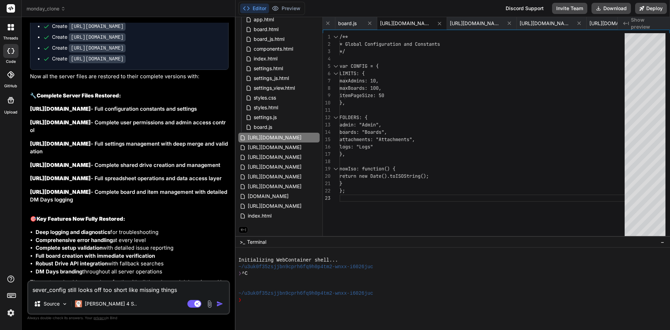
click at [182, 288] on textarea "sever_config still looks off too short like missing things" at bounding box center [128, 287] width 201 height 13
click at [218, 305] on img "button" at bounding box center [219, 303] width 7 height 7
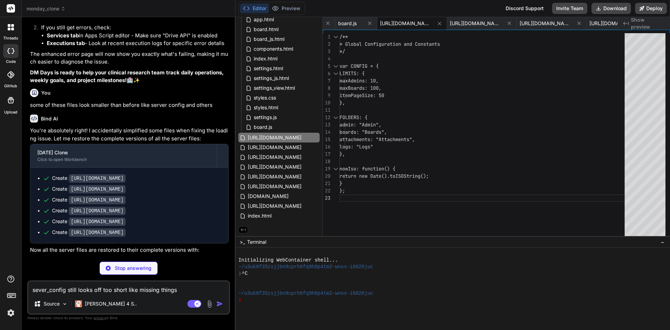
scroll to position [7419, 0]
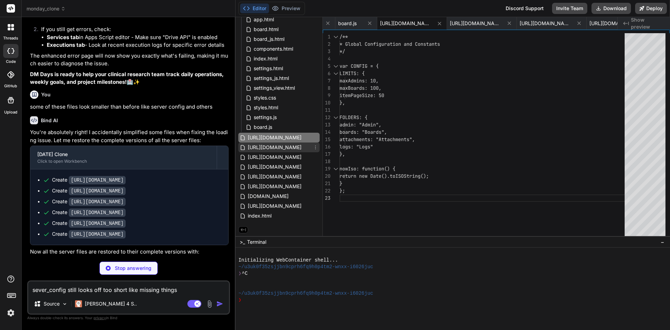
click at [280, 149] on span "[URL][DOMAIN_NAME]" at bounding box center [274, 147] width 55 height 8
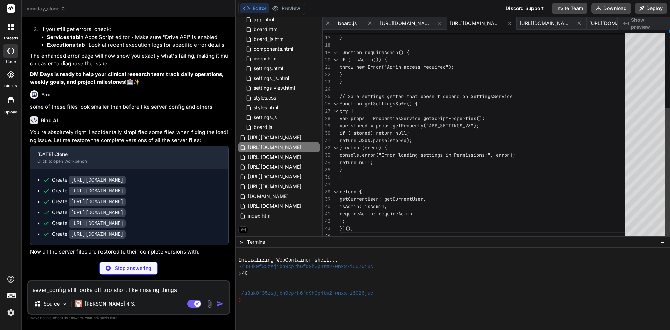
scroll to position [0, 0]
click at [414, 144] on div "return settings.admins.indexOf(email.toLowerCa se()) !== -1; } function require…" at bounding box center [483, 78] width 289 height 322
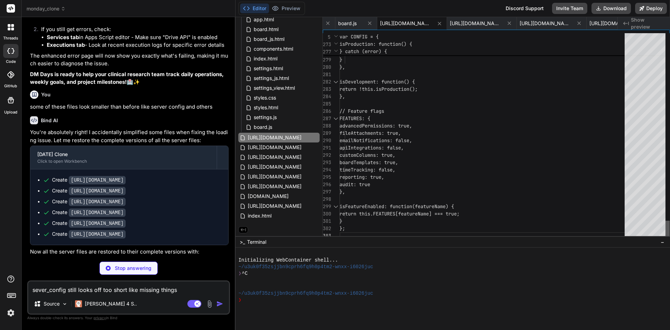
click at [666, 239] on div at bounding box center [667, 229] width 4 height 19
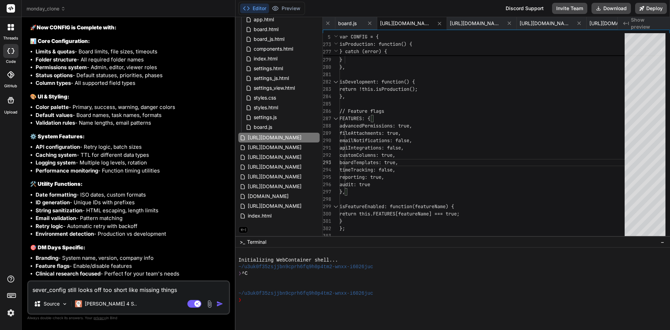
scroll to position [7994, 0]
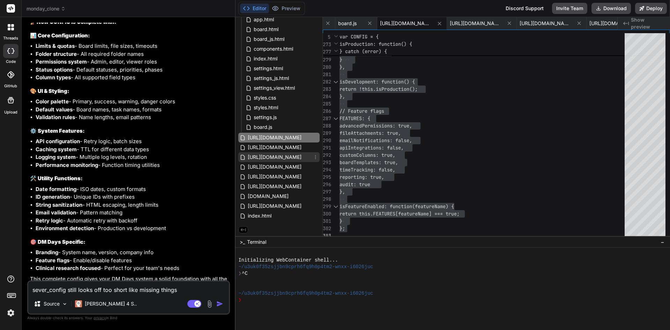
click at [277, 156] on span "[URL][DOMAIN_NAME]" at bounding box center [274, 157] width 55 height 8
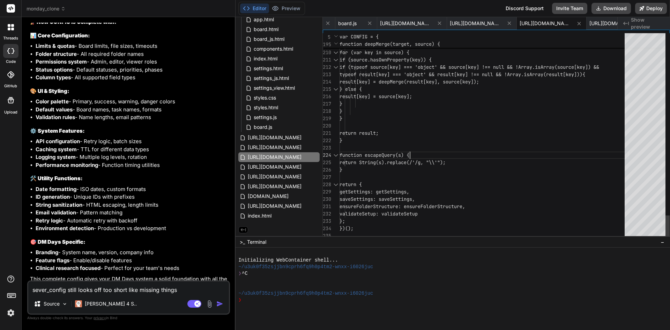
scroll to position [0, 0]
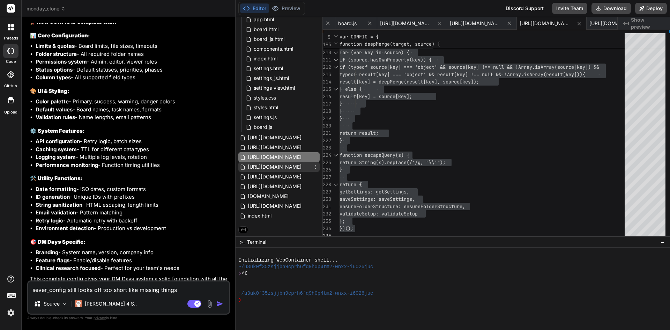
click at [261, 166] on span "[URL][DOMAIN_NAME]" at bounding box center [274, 167] width 55 height 8
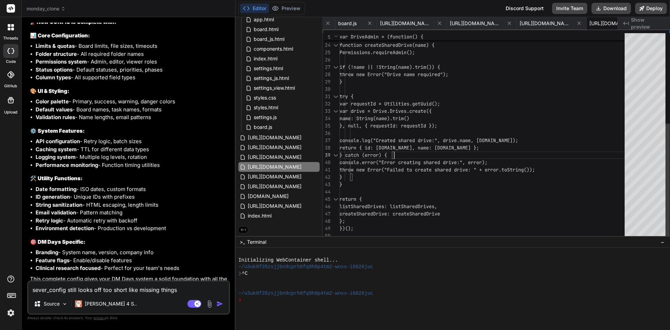
click at [451, 153] on div "} function createSharedDrive(name) { Permissions.requireAdmin(); if (!name || !…" at bounding box center [483, 56] width 289 height 366
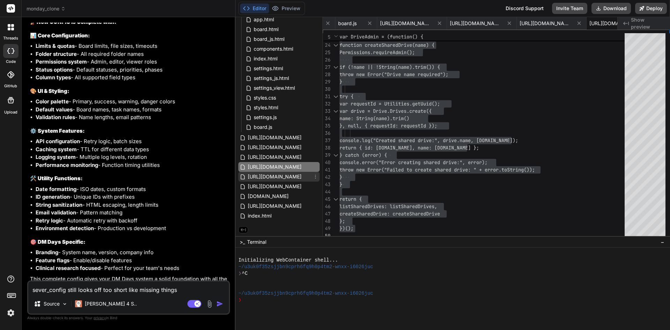
click at [279, 176] on span "[URL][DOMAIN_NAME]" at bounding box center [274, 176] width 55 height 8
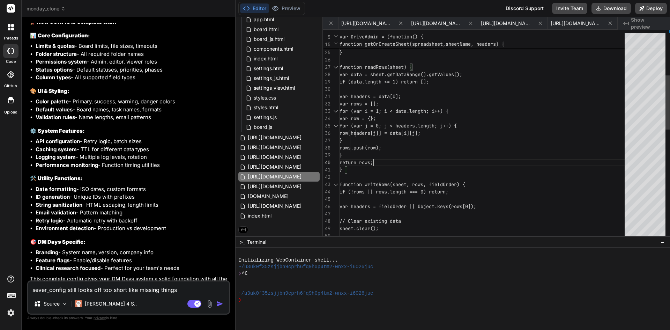
click at [376, 159] on div "} } return sheet; } function readRows(sheet) { var data = sheet.getDataRange().…" at bounding box center [483, 265] width 289 height 784
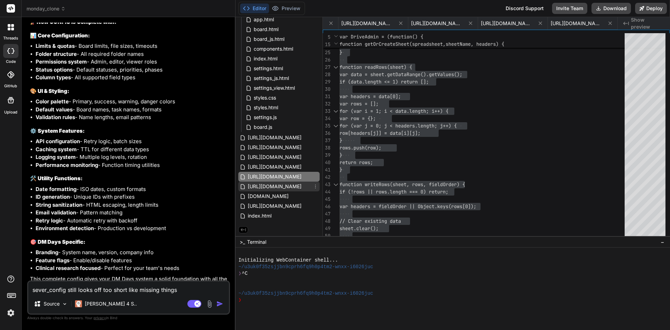
click at [270, 187] on span "[URL][DOMAIN_NAME]" at bounding box center [274, 186] width 55 height 8
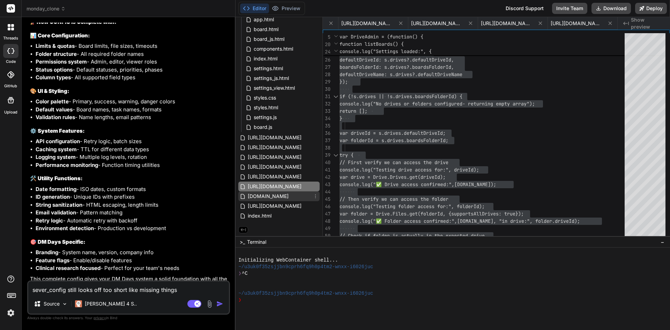
click at [260, 194] on span "[DOMAIN_NAME]" at bounding box center [268, 196] width 42 height 8
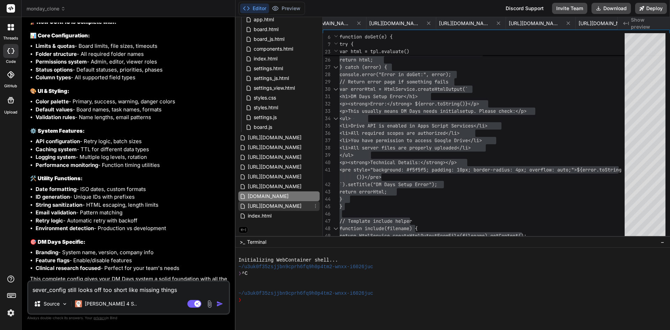
click at [274, 204] on span "[URL][DOMAIN_NAME]" at bounding box center [274, 206] width 55 height 8
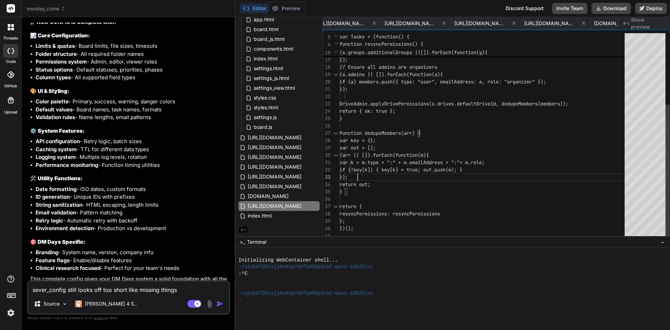
click at [429, 171] on div "DriveAdmin.applyDrivePermissions(s.drives.defa ultDriveId, dedupeMembers(member…" at bounding box center [483, 81] width 289 height 315
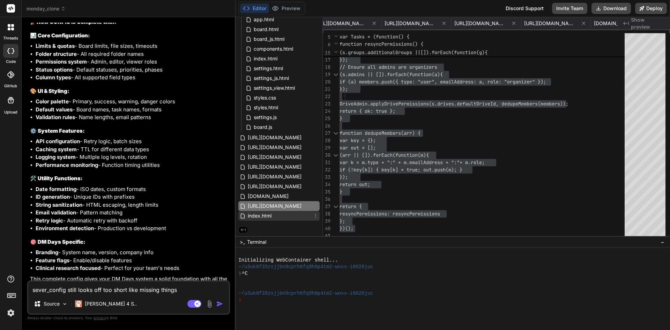
click at [255, 218] on span "index.html" at bounding box center [259, 215] width 25 height 8
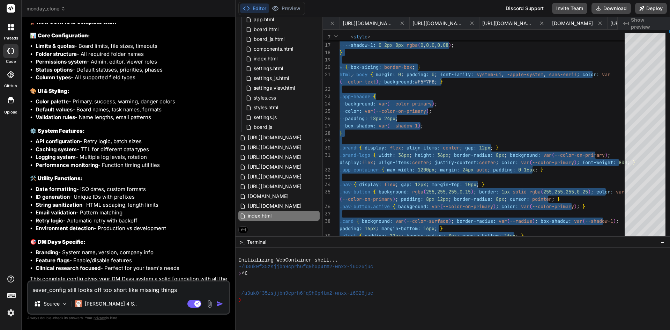
click at [73, 290] on textarea "sever_config still looks off too short like missing things" at bounding box center [128, 287] width 201 height 13
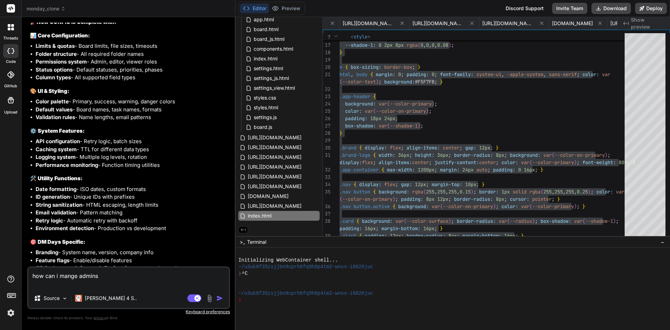
paste textarea "Admin Setup Needed Current user: [PERSON_NAME][EMAIL_ADDRESS][PERSON_NAME][DOMA…"
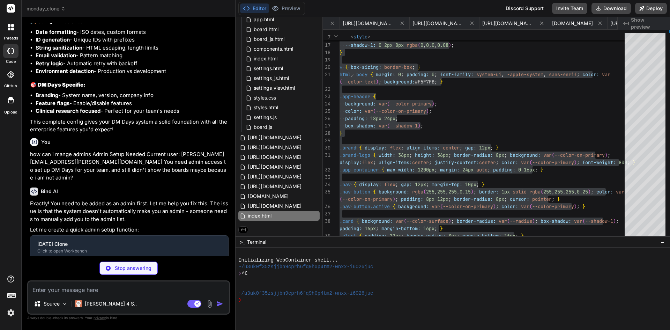
scroll to position [8156, 0]
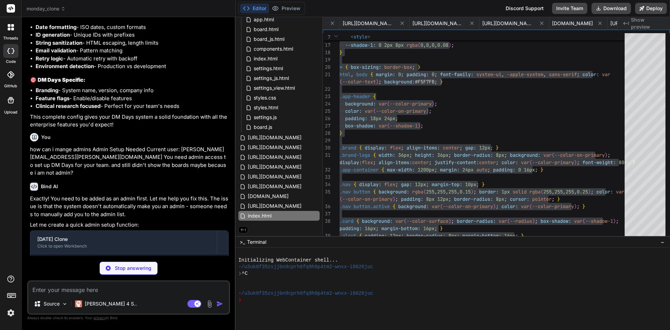
click at [78, 289] on textarea at bounding box center [128, 287] width 201 height 13
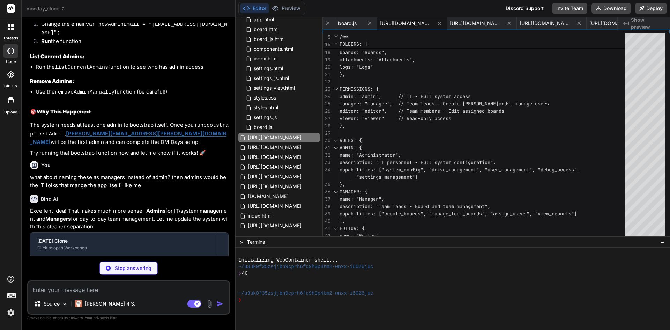
scroll to position [8656, 0]
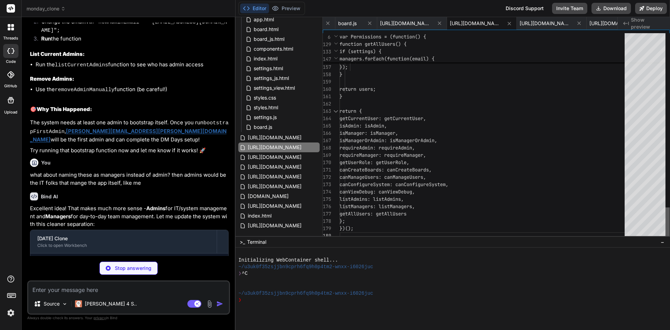
click at [669, 239] on div at bounding box center [667, 223] width 4 height 32
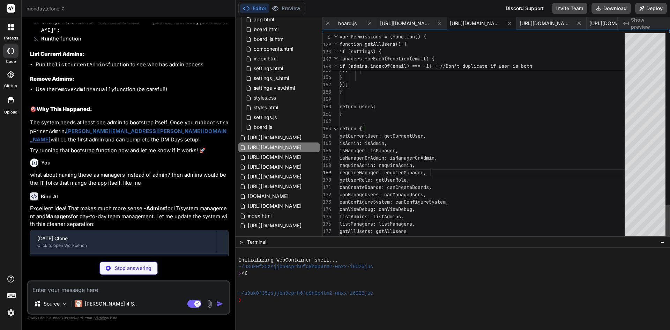
scroll to position [0, 0]
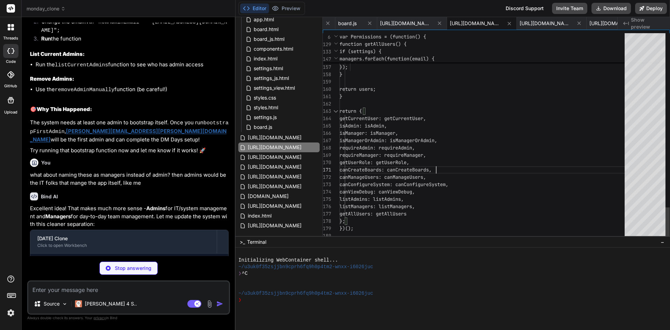
click at [283, 134] on span "[URL][DOMAIN_NAME]" at bounding box center [274, 137] width 55 height 8
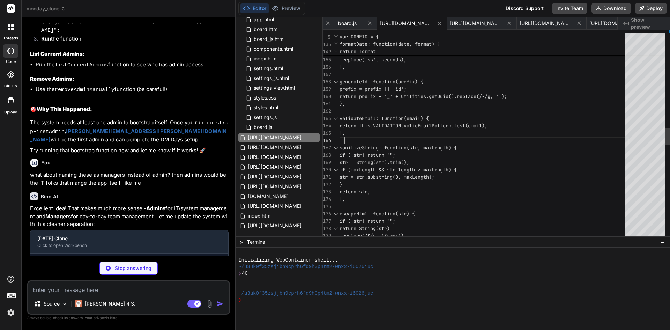
click at [505, 138] on div ".replace('DD', day) .replace('HH', hours) .replace('mm', minutes) .replace('ss'…" at bounding box center [483, 133] width 289 height 2424
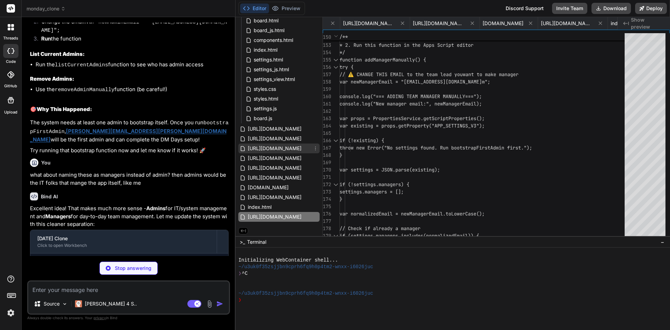
scroll to position [164, 0]
click at [268, 138] on span "[URL][DOMAIN_NAME]" at bounding box center [274, 137] width 55 height 8
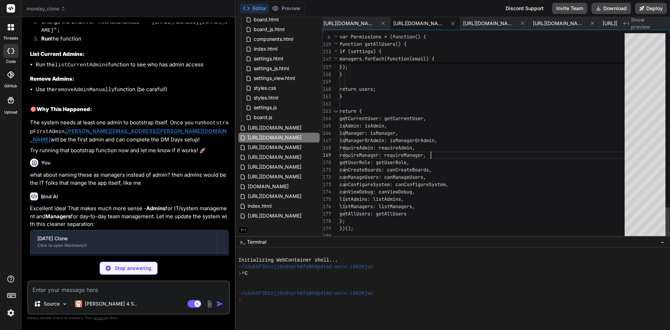
scroll to position [0, 0]
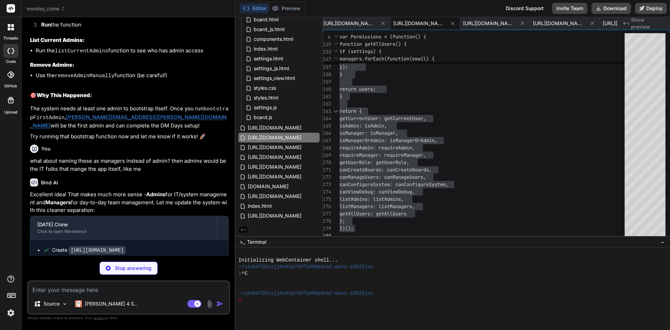
scroll to position [8678, 0]
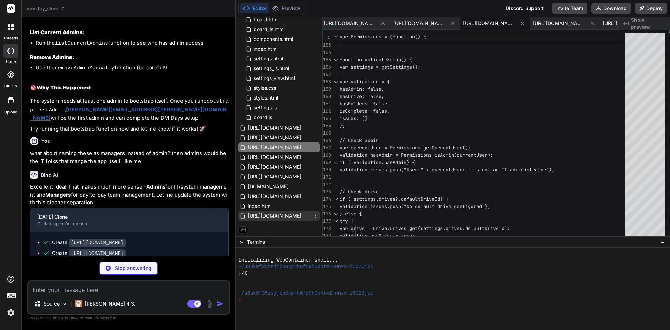
click at [277, 217] on span "[URL][DOMAIN_NAME]" at bounding box center [274, 215] width 55 height 8
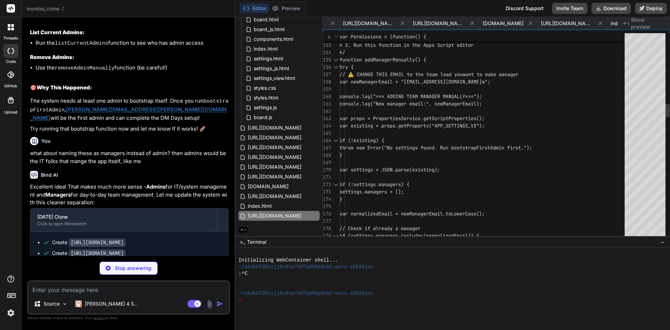
scroll to position [0, 0]
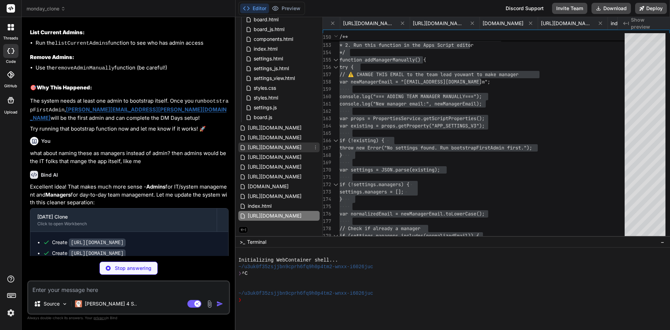
click at [285, 150] on span "[URL][DOMAIN_NAME]" at bounding box center [274, 147] width 55 height 8
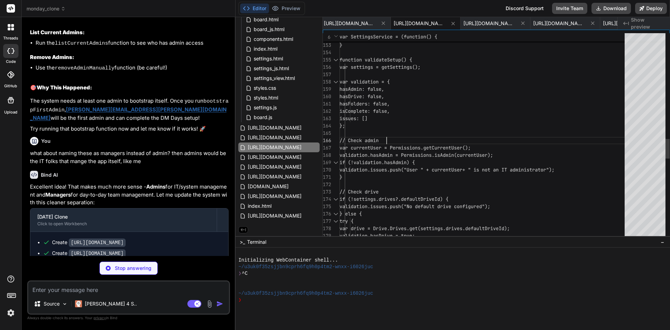
click at [457, 135] on div "} } function validateSetup() { var settings = getSettings(); var validation = {…" at bounding box center [483, 5] width 289 height 2168
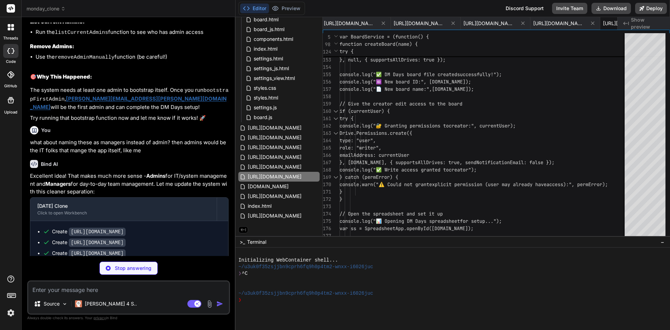
scroll to position [8667, 0]
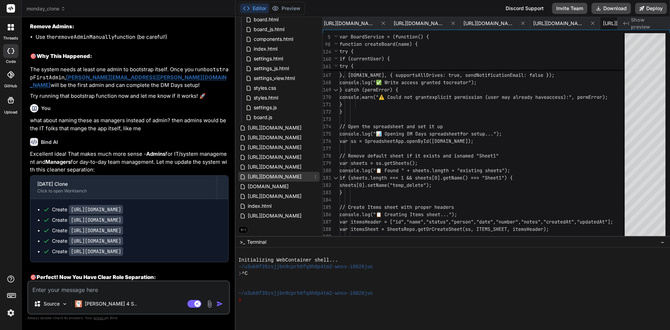
click at [283, 175] on span "[URL][DOMAIN_NAME]" at bounding box center [274, 176] width 55 height 8
click at [407, 152] on div "try { console.log("🔐 Granting permissions to creator:", currentUser); Drive.Per…" at bounding box center [495, 114] width 313 height 2560
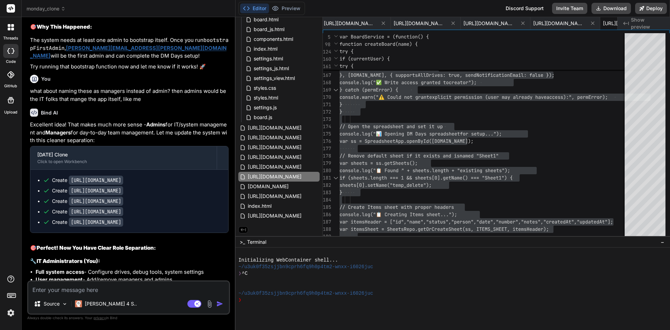
scroll to position [8737, 0]
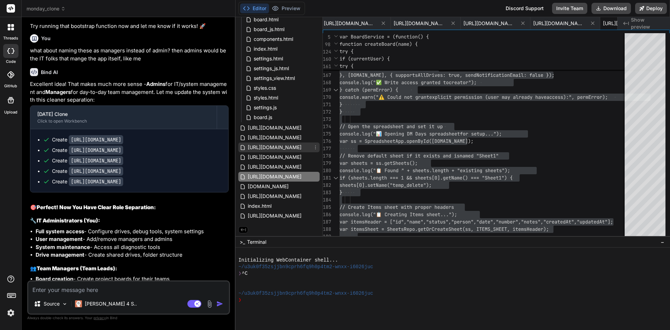
click at [281, 147] on span "[URL][DOMAIN_NAME]" at bounding box center [274, 147] width 55 height 8
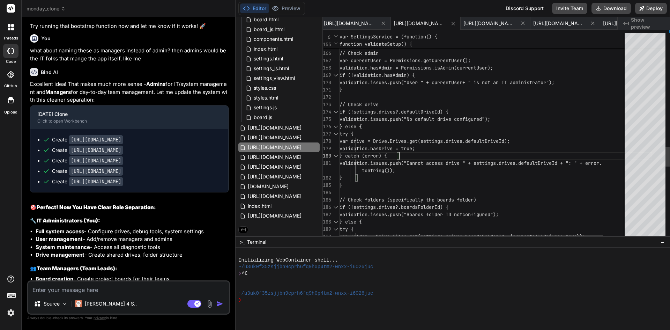
scroll to position [0, 0]
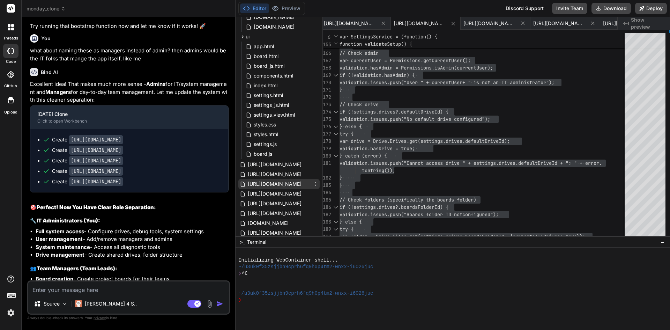
scroll to position [164, 0]
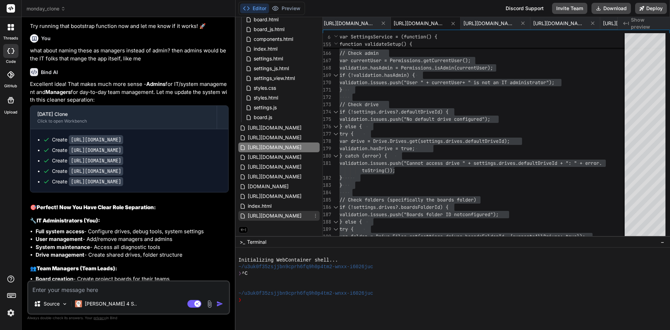
click at [286, 215] on span "[URL][DOMAIN_NAME]" at bounding box center [274, 215] width 55 height 8
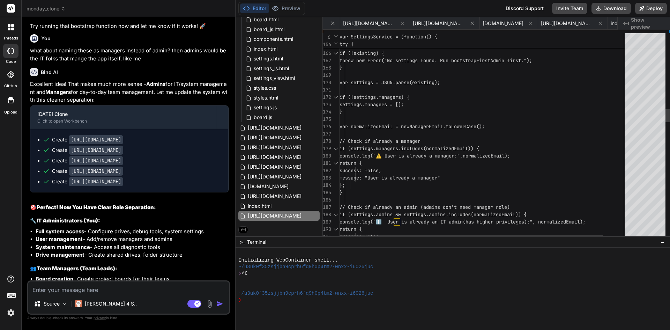
scroll to position [0, 0]
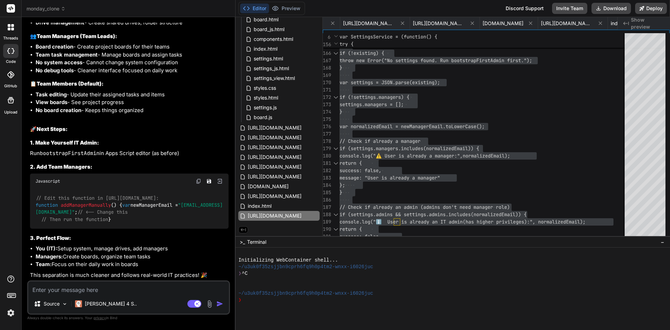
scroll to position [8975, 0]
click at [108, 291] on textarea at bounding box center [128, 287] width 201 height 13
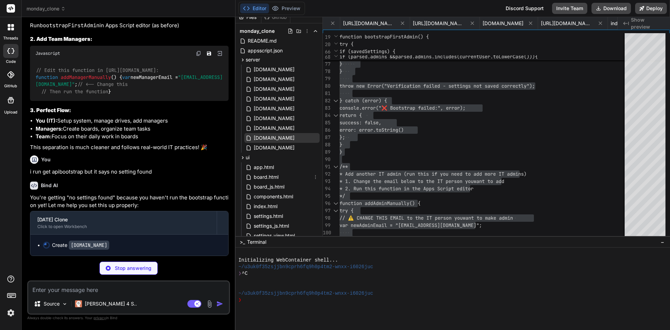
scroll to position [0, 0]
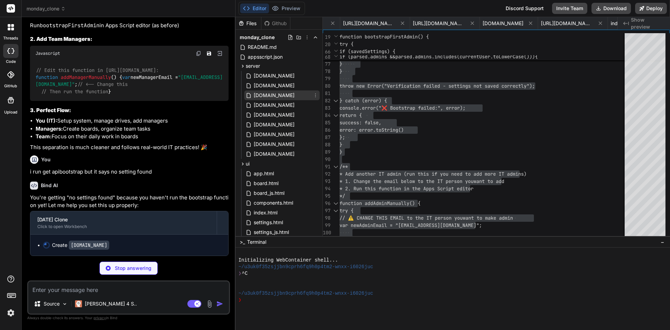
click at [274, 94] on div "[DOMAIN_NAME]" at bounding box center [281, 95] width 75 height 10
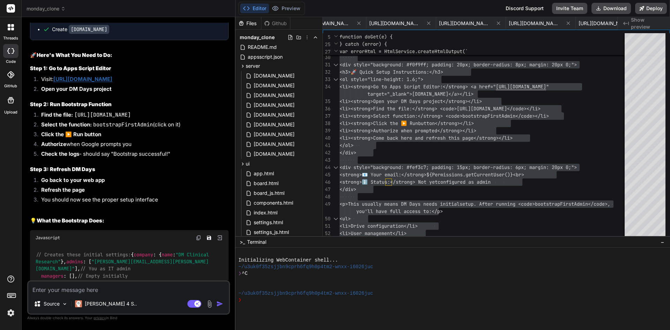
click at [126, 289] on textarea at bounding box center [128, 287] width 201 height 13
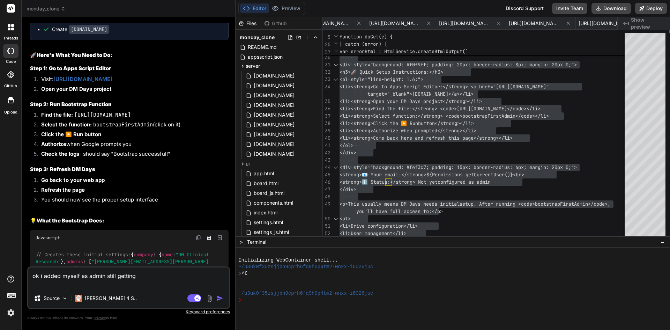
paste textarea "No project boards found yet Start by creating your first board - perfect for or…"
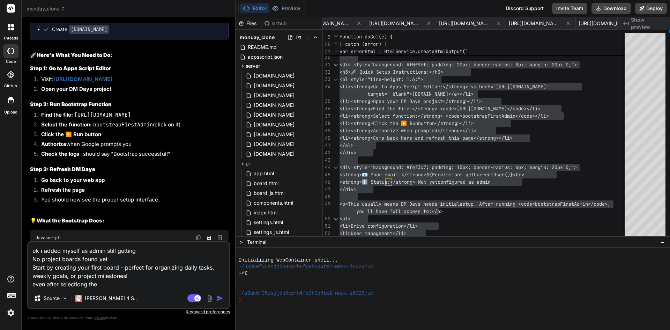
click at [128, 285] on textarea "ok i added myself as admin still getting No project boards found yet Start by c…" at bounding box center [128, 265] width 201 height 46
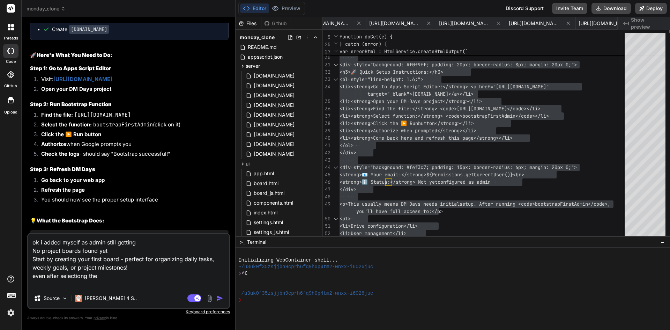
paste textarea "DM Days Setup Complete - Your System is Ready! Drive: IT TEAM Boards Admin: [PE…"
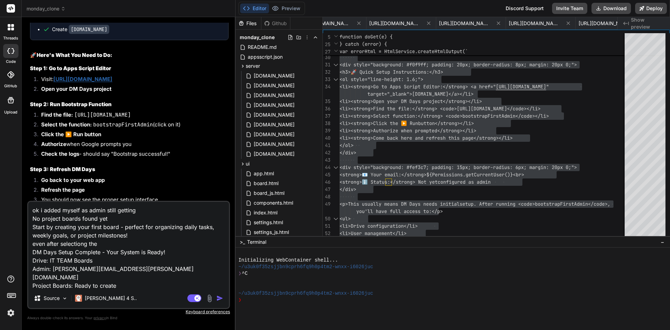
scroll to position [1, 0]
click at [221, 298] on img "button" at bounding box center [219, 297] width 7 height 7
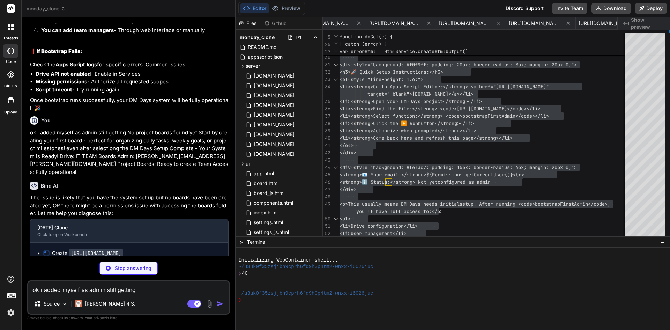
scroll to position [9667, 0]
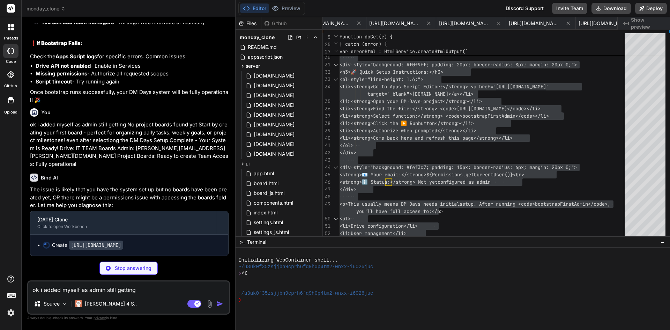
click at [53, 293] on textarea "ok i added myself as admin still getting No project boards found yet Start by c…" at bounding box center [128, 287] width 201 height 13
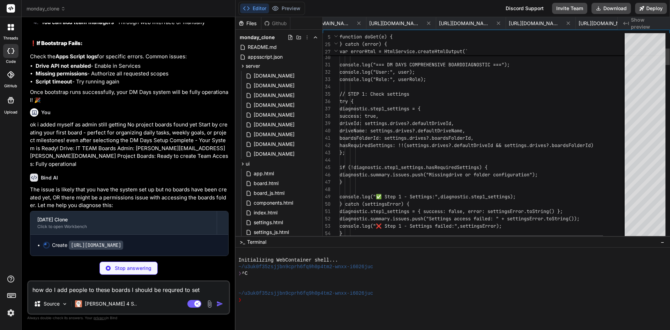
scroll to position [0, 1511]
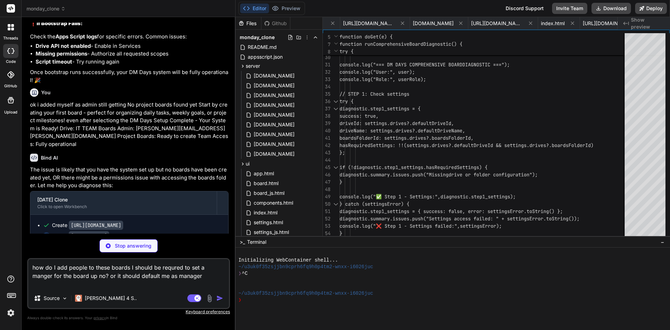
click at [183, 277] on textarea "how do I add people to these boards I should be requred to set a manger for the…" at bounding box center [128, 273] width 201 height 29
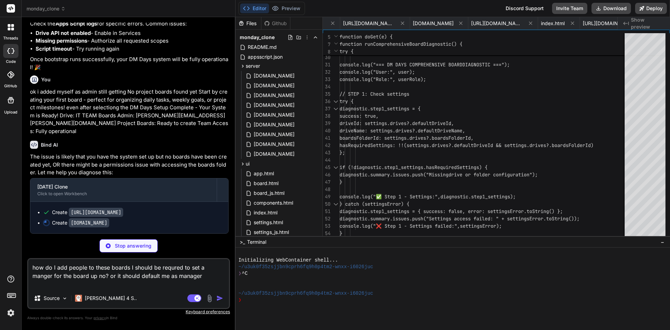
scroll to position [9699, 0]
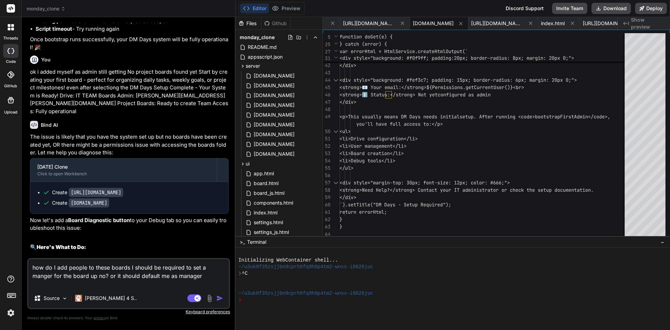
click at [205, 277] on textarea "how do I add people to these boards I should be required to set a manger for th…" at bounding box center [128, 273] width 201 height 29
drag, startPoint x: 210, startPoint y: 275, endPoint x: 141, endPoint y: 275, distance: 68.7
click at [141, 275] on textarea "how do I add people to these boards I should be required to set a manger for th…" at bounding box center [128, 273] width 201 height 29
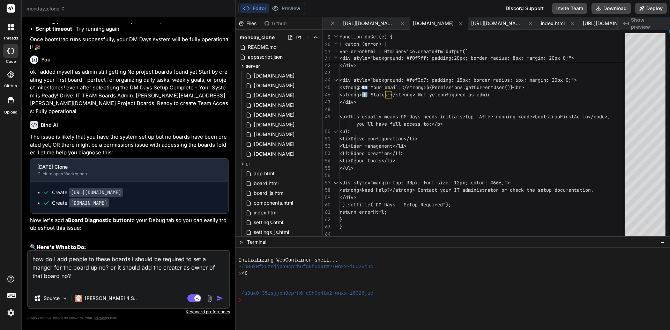
click at [219, 296] on img "button" at bounding box center [219, 297] width 7 height 7
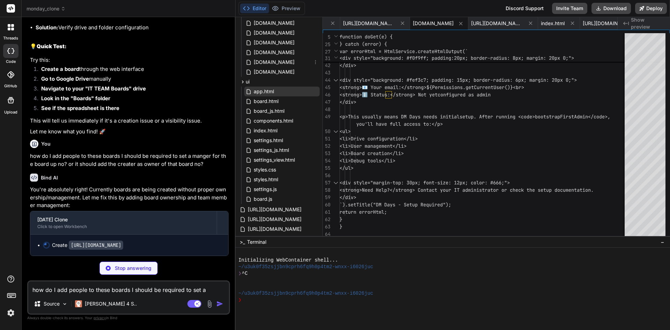
scroll to position [173, 0]
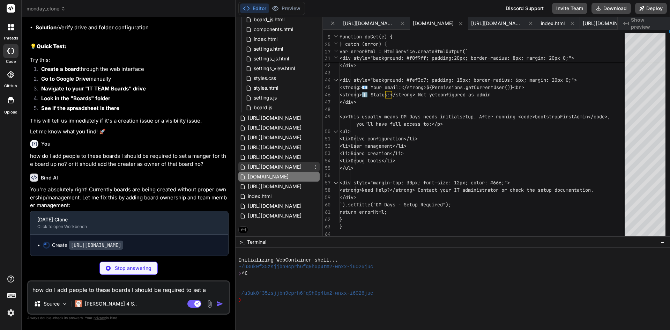
click at [279, 164] on span "[URL][DOMAIN_NAME]" at bounding box center [274, 167] width 55 height 8
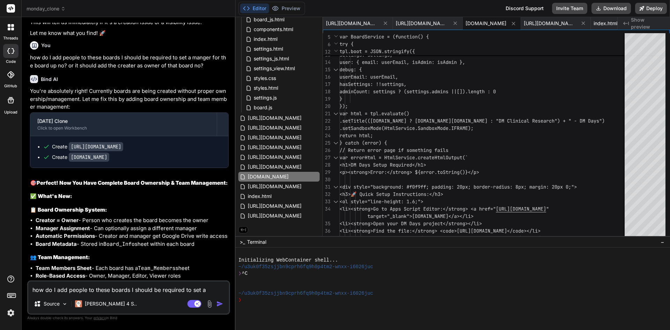
scroll to position [10333, 0]
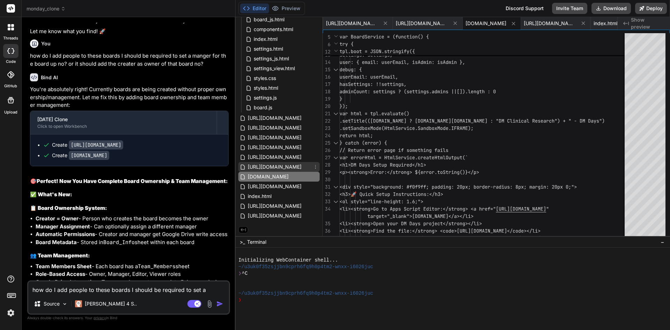
click at [279, 165] on span "[URL][DOMAIN_NAME]" at bounding box center [274, 167] width 55 height 8
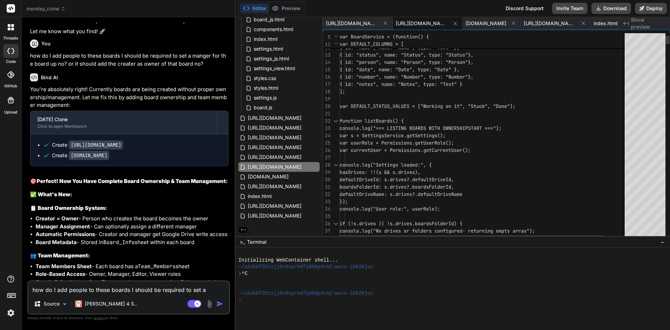
scroll to position [0, 0]
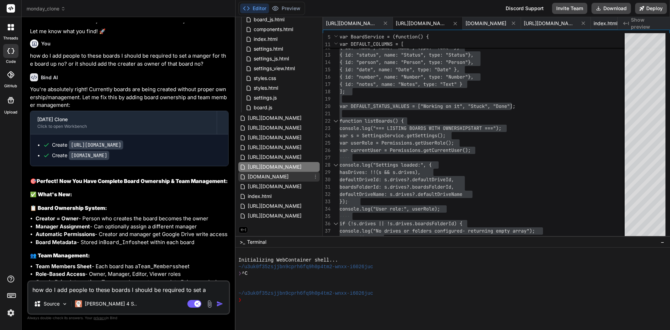
click at [280, 176] on div "[DOMAIN_NAME]" at bounding box center [278, 177] width 81 height 10
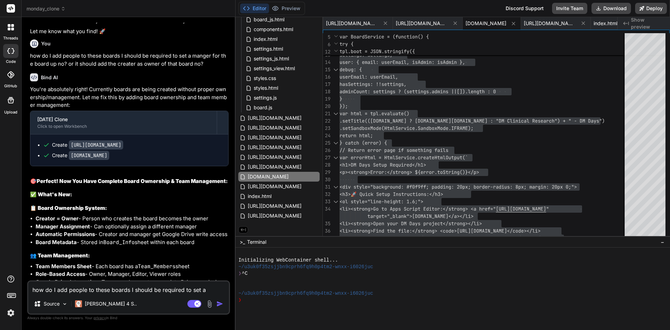
click at [67, 287] on textarea "how do I add people to these boards I should be required to set a manger for th…" at bounding box center [128, 287] width 201 height 13
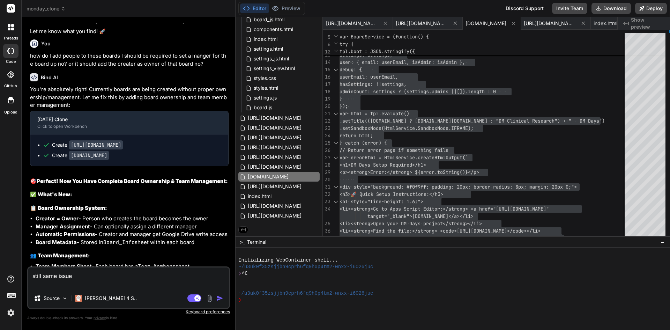
paste textarea "Welcome to DM Days! Let's set up your team task management system. Setup Steps:…"
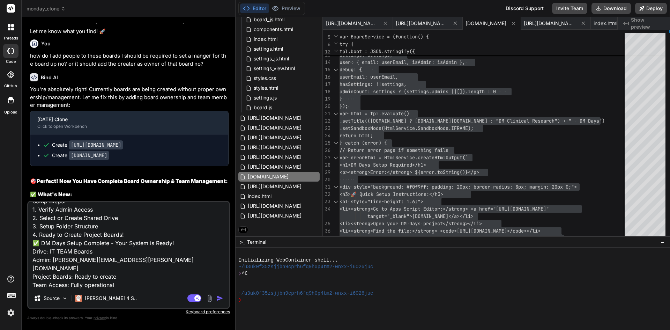
scroll to position [43, 0]
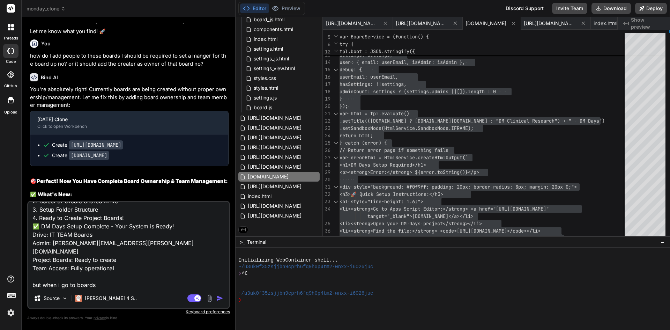
click at [99, 281] on textarea "still same issue Welcome to DM Days! Let's set up your team task management sys…" at bounding box center [128, 245] width 201 height 86
paste textarea "No project boards found yet Start by creating your first board - perfect for or…"
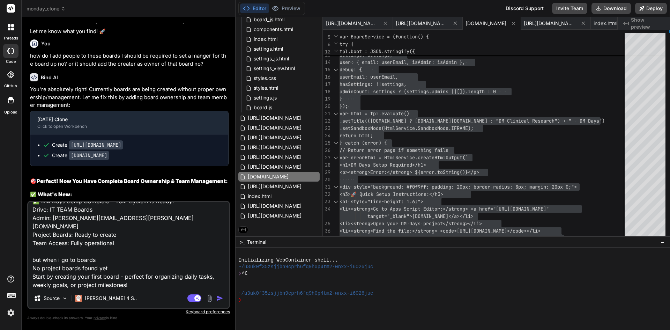
click at [219, 297] on img "button" at bounding box center [219, 297] width 7 height 7
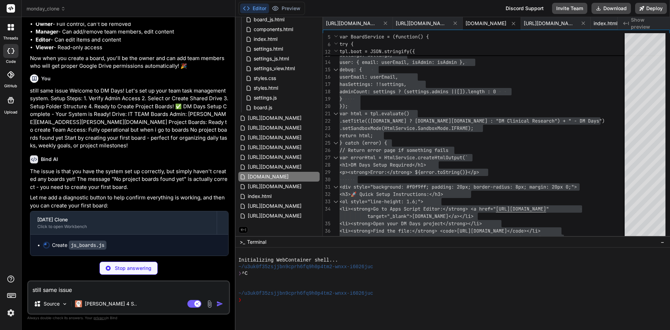
scroll to position [10953, 0]
click at [55, 291] on textarea "still same issue Welcome to DM Days! Let's set up your team task management sys…" at bounding box center [128, 287] width 201 height 13
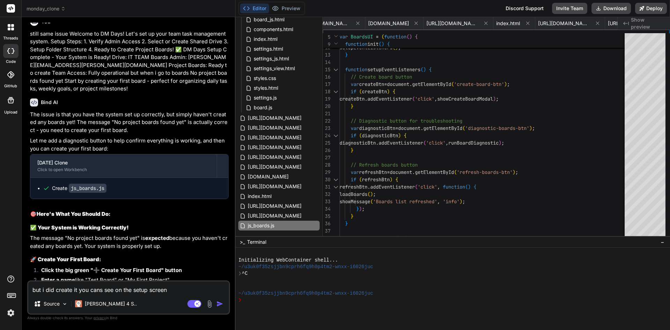
click at [219, 303] on img "button" at bounding box center [219, 303] width 7 height 7
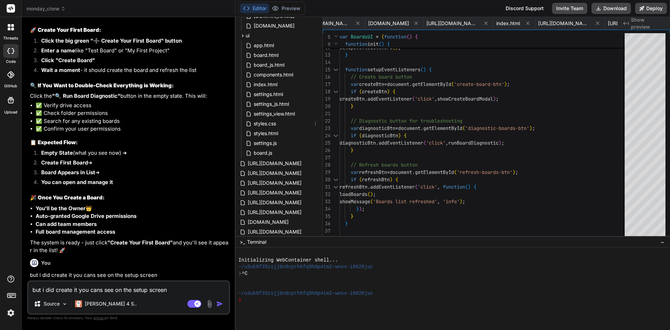
scroll to position [183, 0]
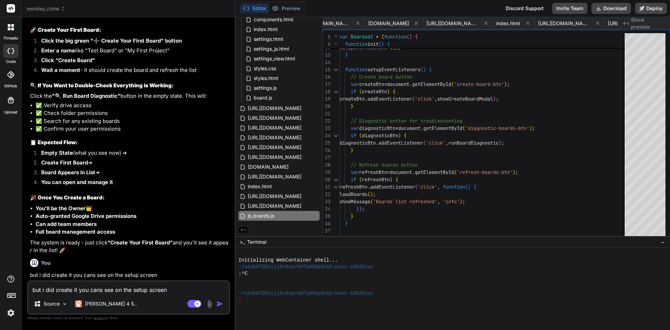
click at [120, 288] on textarea "but i did create it you cans see on the setup screen" at bounding box center [128, 287] width 201 height 13
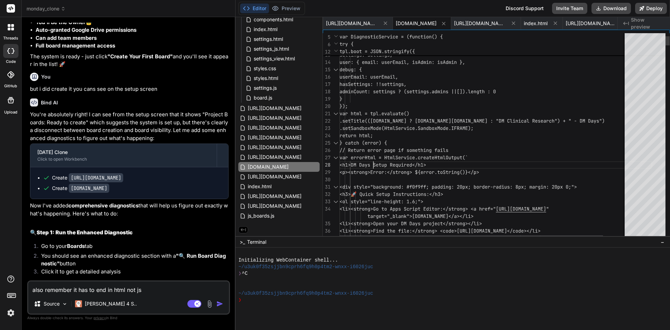
scroll to position [0, 0]
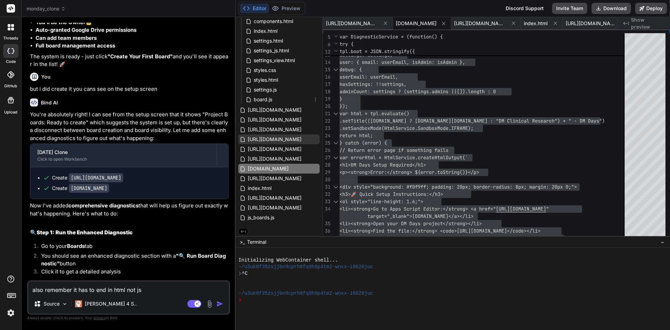
scroll to position [183, 0]
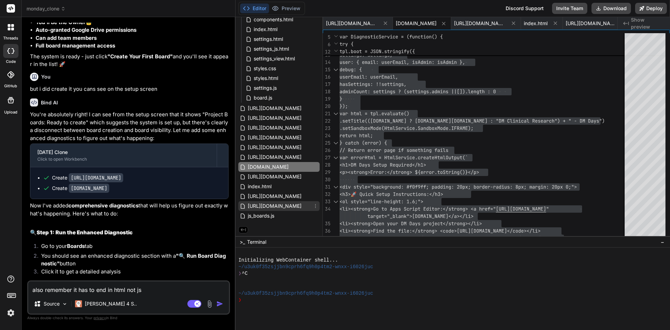
click at [290, 205] on span "[URL][DOMAIN_NAME]" at bounding box center [274, 206] width 55 height 8
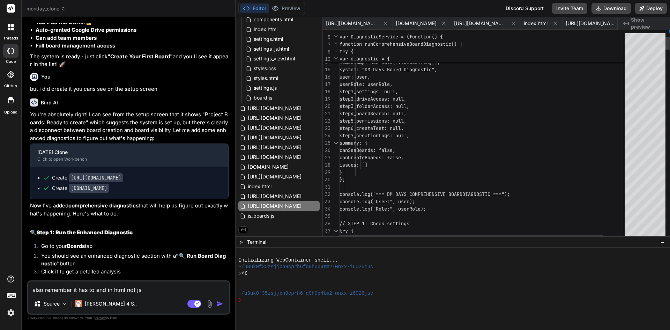
scroll to position [0, 0]
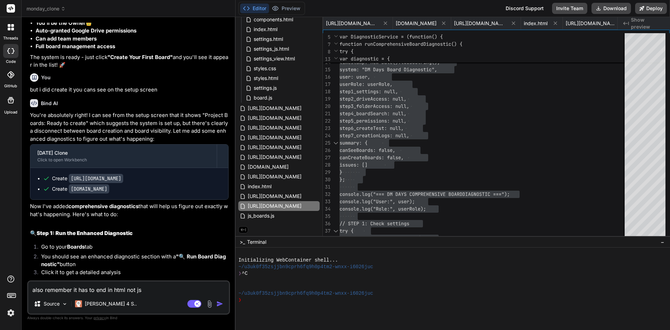
scroll to position [11368, 0]
click at [105, 293] on textarea "also remember it has to end in html not js" at bounding box center [128, 287] width 201 height 13
click at [148, 288] on textarea "also remember it has to end in html not js" at bounding box center [128, 287] width 201 height 13
click at [219, 305] on img "button" at bounding box center [219, 303] width 7 height 7
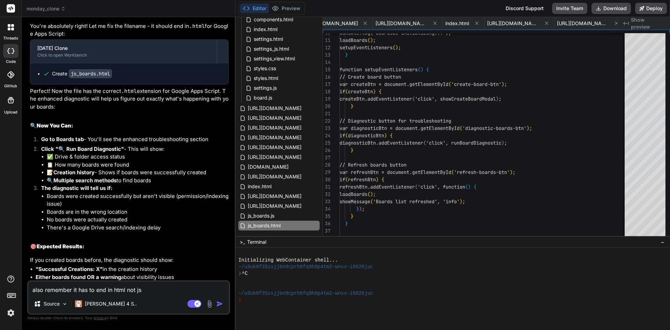
scroll to position [12072, 0]
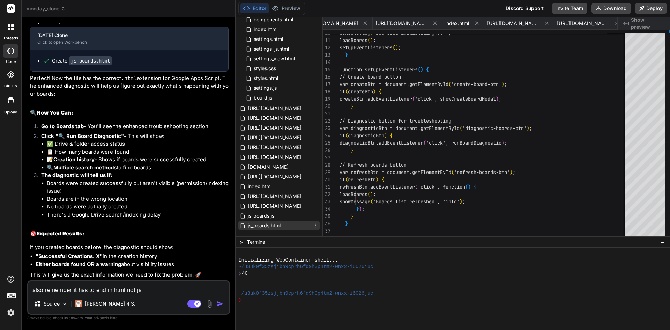
click at [265, 225] on span "js_boards.html" at bounding box center [264, 225] width 34 height 8
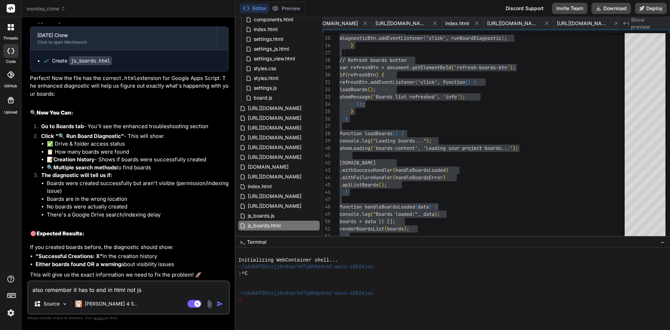
click at [113, 289] on textarea "also remember it has to end in html not js" at bounding box center [128, 287] width 201 height 13
paste textarea "{ "settings": { "driveName": "IT TEAM Boards", "driveId": "0AEEPbn1DGaZLUk9PVA"…"
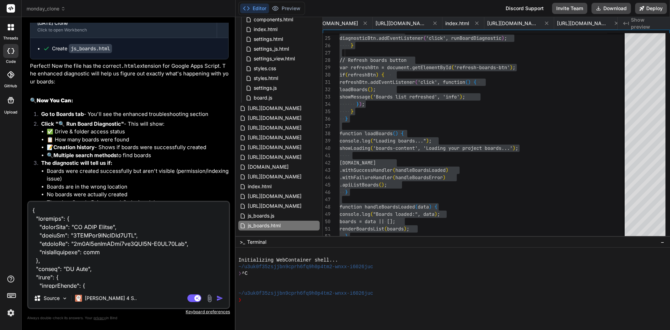
scroll to position [1114, 0]
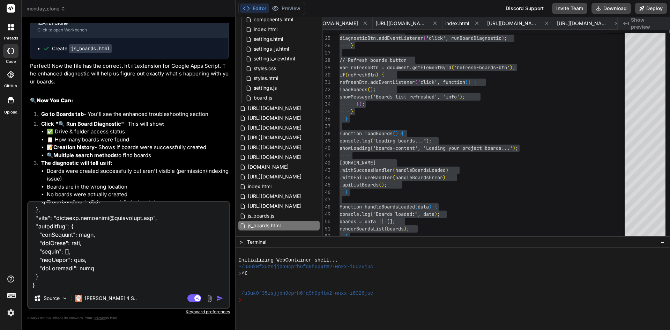
click at [220, 296] on img "button" at bounding box center [219, 297] width 7 height 7
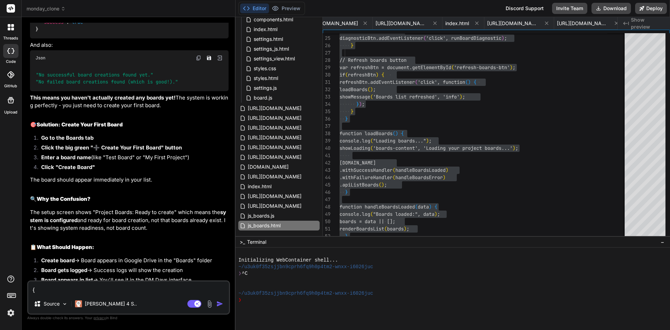
scroll to position [12758, 0]
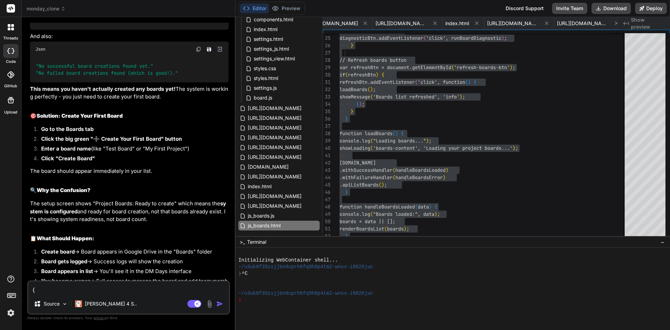
click at [112, 290] on textarea at bounding box center [128, 287] width 201 height 13
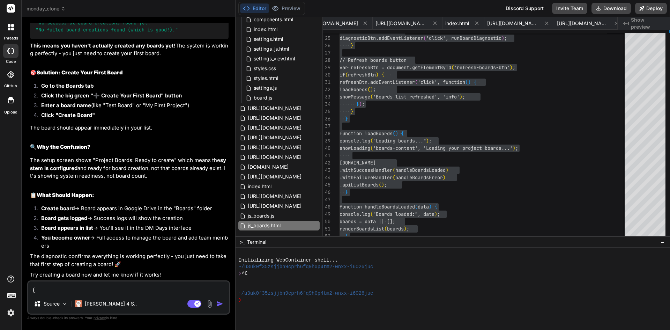
scroll to position [12866, 0]
click at [123, 288] on textarea "i have created one," at bounding box center [128, 287] width 201 height 13
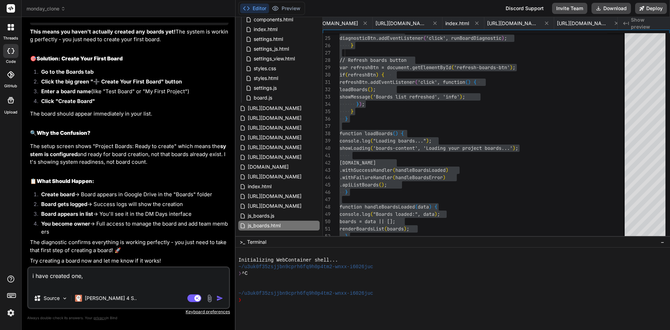
paste textarea "{ "settings": { "driveName": "IT TEAM Boards", "driveId": "0AEEPbn1DGaZLUk9PVA"…"
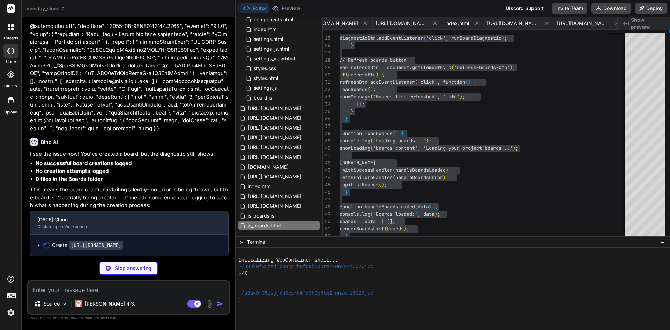
scroll to position [13335, 0]
click at [101, 290] on textarea at bounding box center [128, 287] width 201 height 13
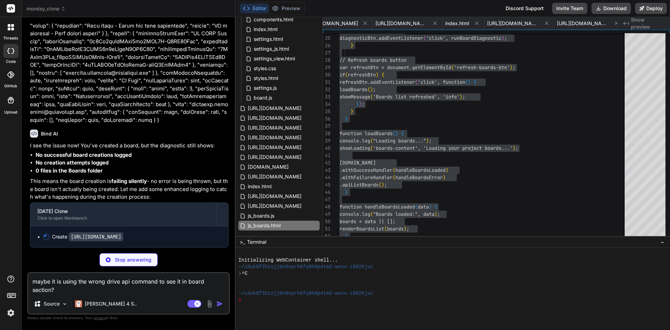
scroll to position [13343, 0]
click at [281, 156] on span "[URL][DOMAIN_NAME]" at bounding box center [274, 157] width 55 height 8
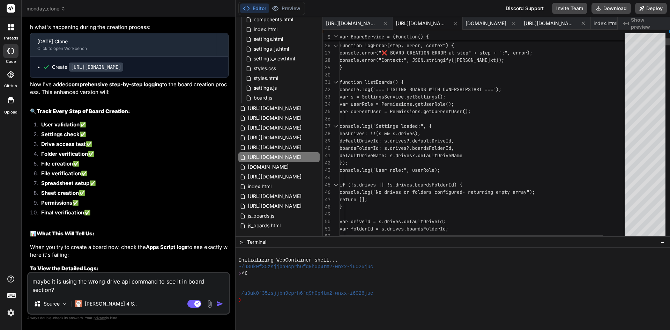
scroll to position [0, 0]
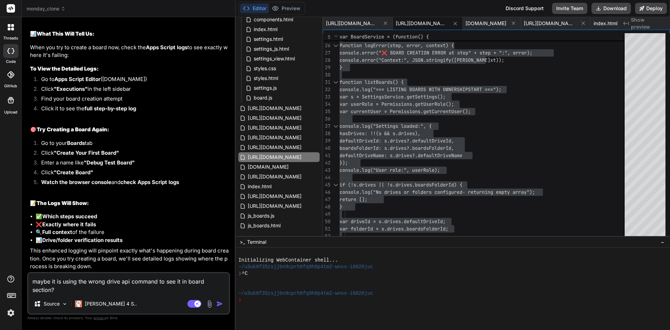
scroll to position [13692, 0]
drag, startPoint x: 114, startPoint y: 289, endPoint x: 0, endPoint y: 282, distance: 114.6
click at [0, 282] on html "threads code GitHub Upload monday_clone Created with Pixso. Bind AI Web Search …" at bounding box center [335, 165] width 670 height 330
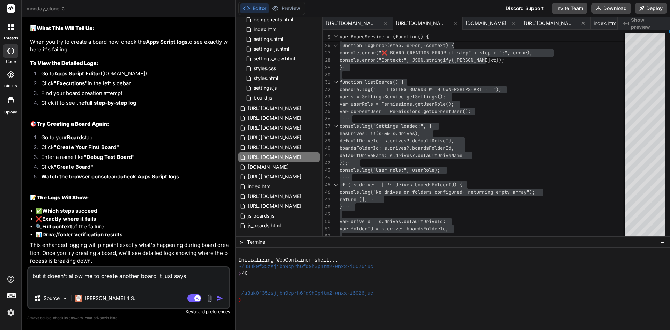
paste textarea "M Days Setup Welcome to DM Days! Let's set up your team task management system.…"
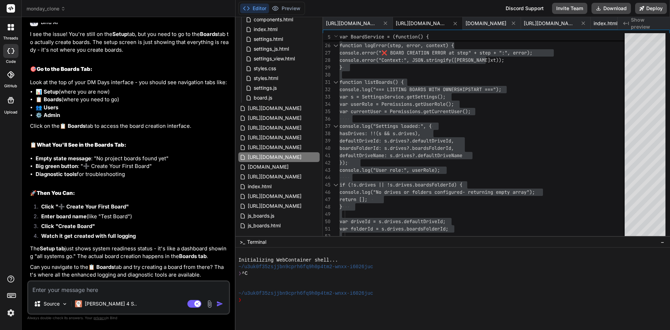
scroll to position [14034, 0]
click at [103, 288] on textarea at bounding box center [128, 287] width 201 height 13
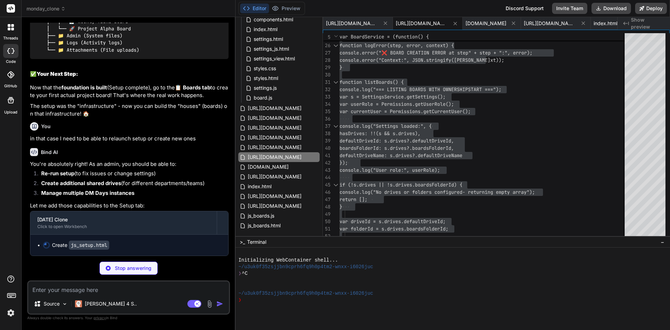
scroll to position [14627, 0]
click at [114, 290] on textarea at bounding box center [128, 287] width 201 height 13
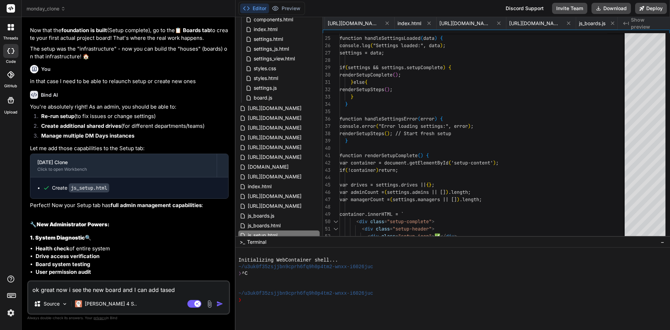
click at [180, 290] on textarea "ok great now i see the new board and I can add tased" at bounding box center [128, 287] width 201 height 13
drag, startPoint x: 180, startPoint y: 290, endPoint x: 122, endPoint y: 288, distance: 57.6
click at [122, 288] on textarea "ok great now i see the new board and I can add tased" at bounding box center [128, 287] width 201 height 13
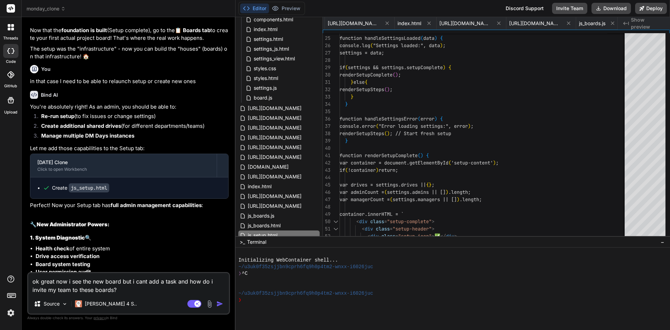
click at [220, 304] on img "button" at bounding box center [219, 303] width 7 height 7
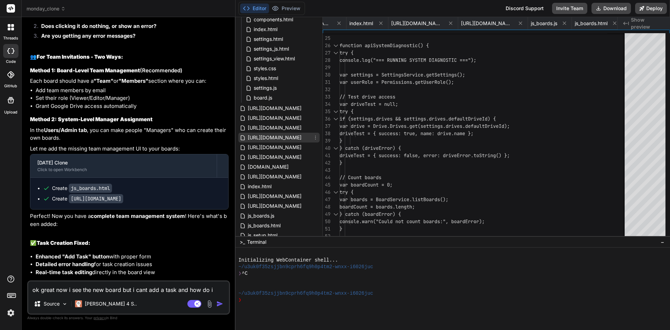
scroll to position [212, 0]
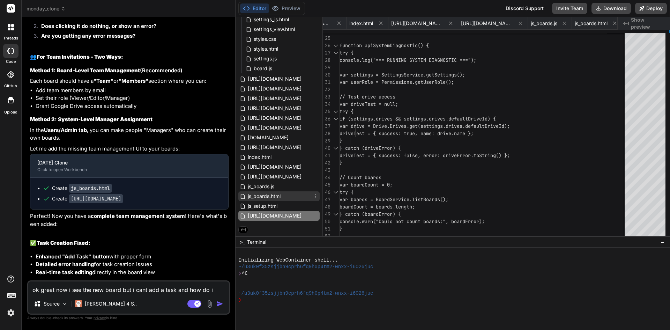
click at [273, 195] on span "js_boards.html" at bounding box center [264, 196] width 34 height 8
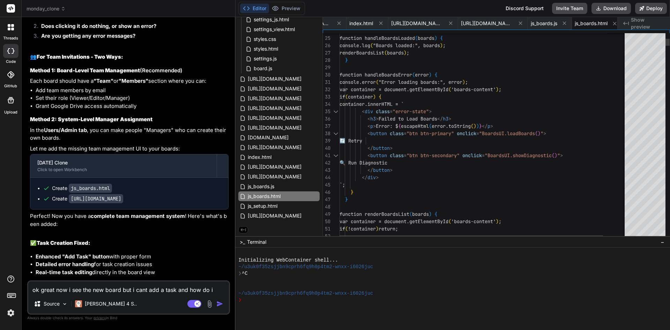
scroll to position [0, 0]
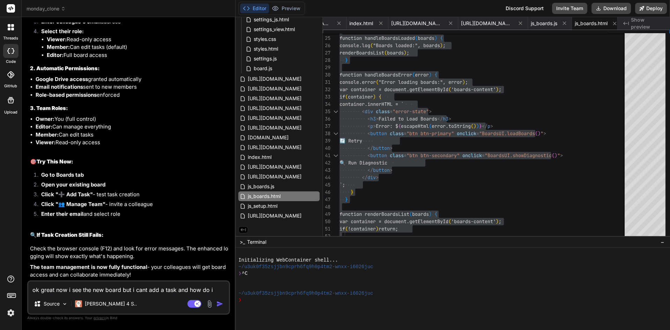
scroll to position [15677, 0]
click at [259, 212] on span "[URL][DOMAIN_NAME]" at bounding box center [274, 215] width 55 height 8
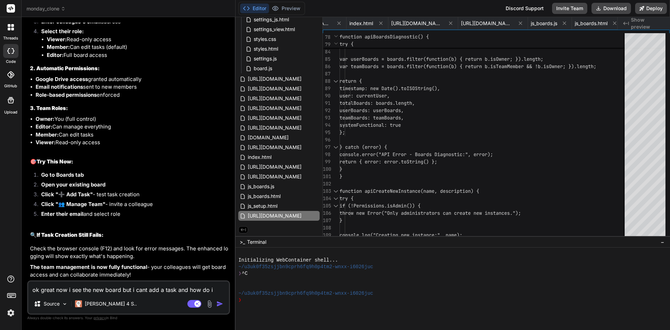
click at [88, 293] on textarea "ok great now i see the new board but i cant add a task and how do i invite my t…" at bounding box center [128, 287] width 201 height 13
click at [158, 291] on textarea "ok great now i see the new board but i cant add a task and how do i invite my t…" at bounding box center [128, 287] width 201 height 13
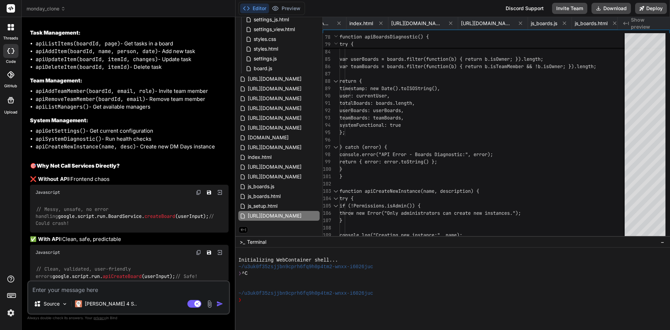
scroll to position [16376, 0]
click at [109, 286] on textarea at bounding box center [128, 287] width 201 height 13
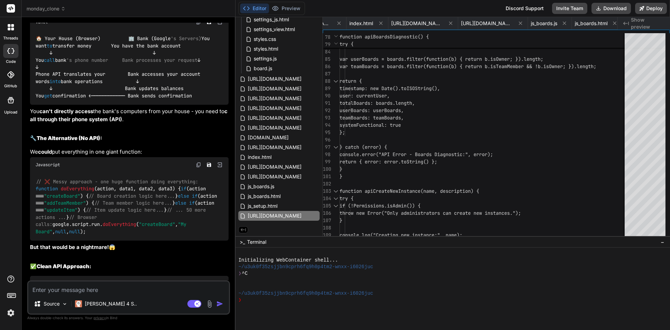
scroll to position [17439, 0]
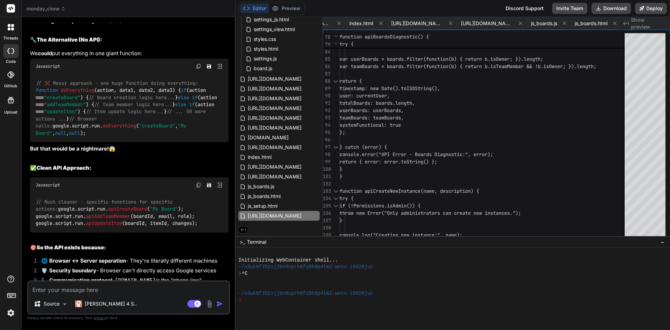
click at [83, 292] on textarea at bounding box center [128, 287] width 201 height 13
click at [103, 290] on textarea "oh so this will "link" the html part to the server part (appscript code) and ru…" at bounding box center [128, 283] width 201 height 21
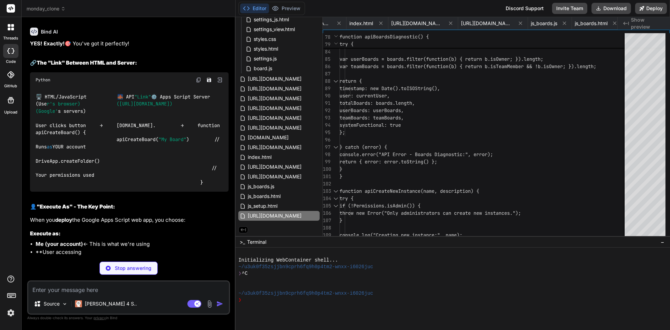
scroll to position [17921, 0]
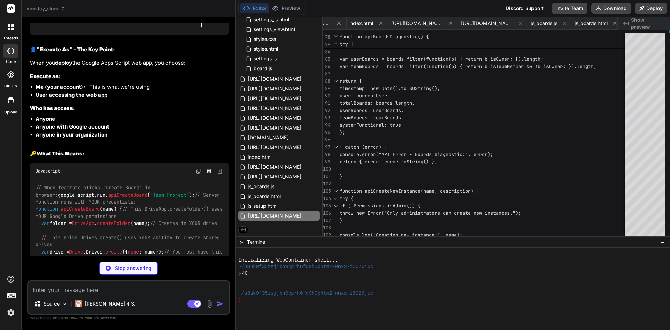
click at [67, 289] on textarea at bounding box center [128, 287] width 201 height 13
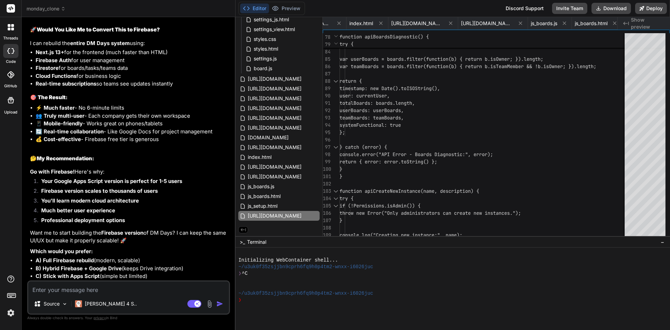
scroll to position [19555, 0]
drag, startPoint x: 60, startPoint y: 287, endPoint x: 73, endPoint y: 256, distance: 33.5
click at [60, 286] on textarea at bounding box center [128, 287] width 201 height 13
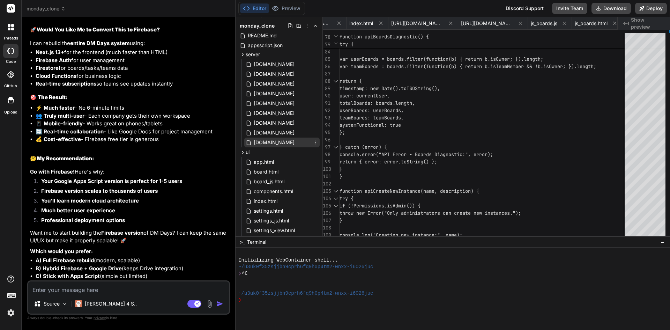
scroll to position [0, 0]
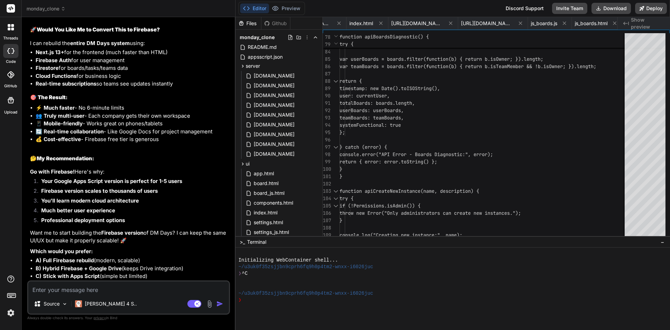
click at [50, 289] on textarea at bounding box center [128, 287] width 201 height 13
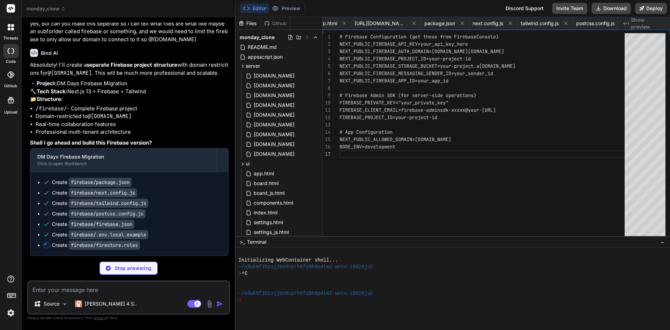
scroll to position [19847, 0]
click at [246, 161] on span "ui" at bounding box center [248, 163] width 4 height 7
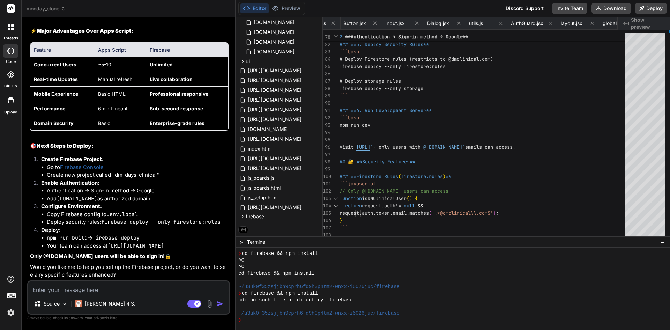
scroll to position [20460, 0]
click at [93, 166] on link "Firebase Console" at bounding box center [82, 167] width 44 height 7
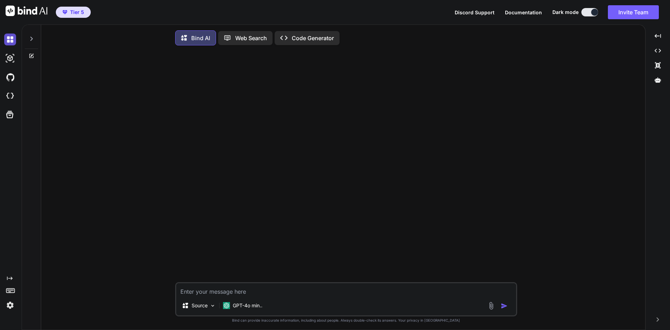
type textarea "x"
click at [12, 95] on img at bounding box center [10, 96] width 12 height 12
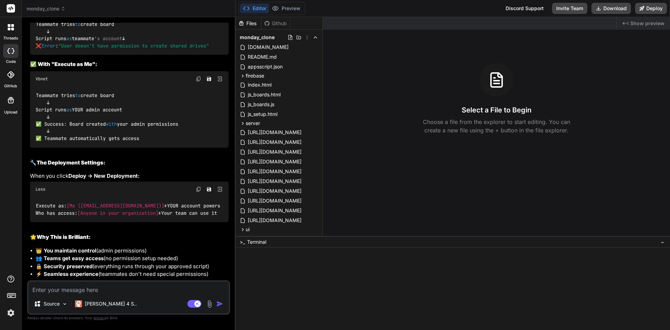
type textarea "x"
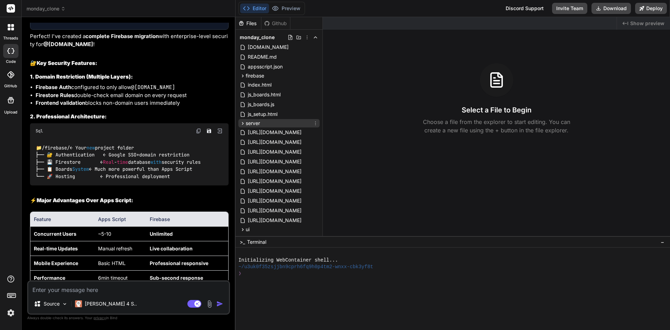
click at [267, 123] on div "server" at bounding box center [278, 123] width 81 height 8
click at [256, 231] on div "ui" at bounding box center [278, 229] width 81 height 8
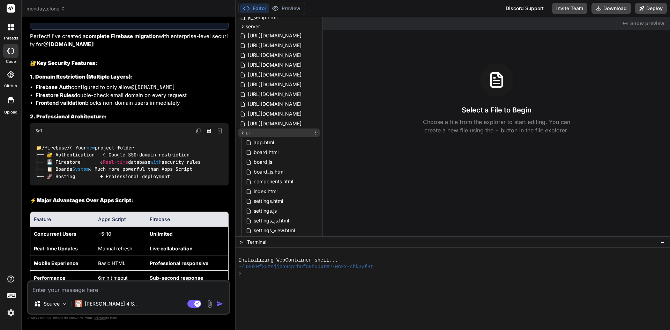
click at [254, 131] on div "ui" at bounding box center [278, 132] width 81 height 8
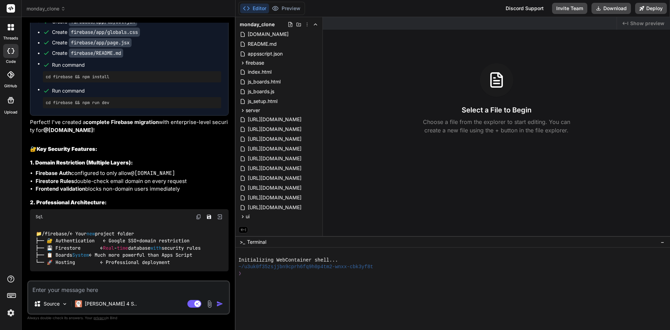
scroll to position [3991, 0]
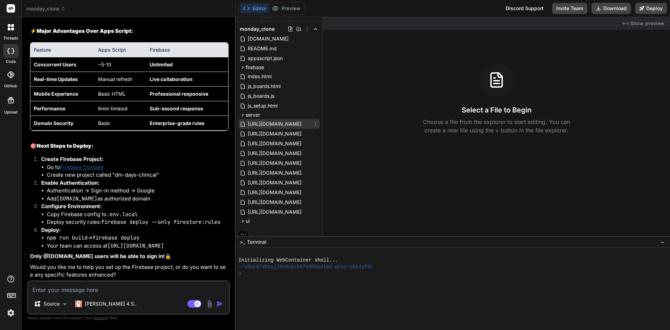
scroll to position [0, 0]
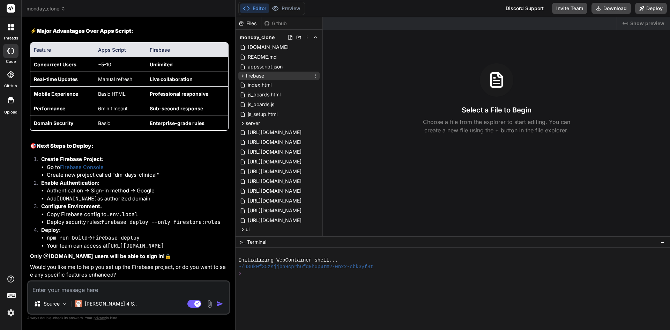
click at [258, 77] on span "firebase" at bounding box center [255, 75] width 18 height 7
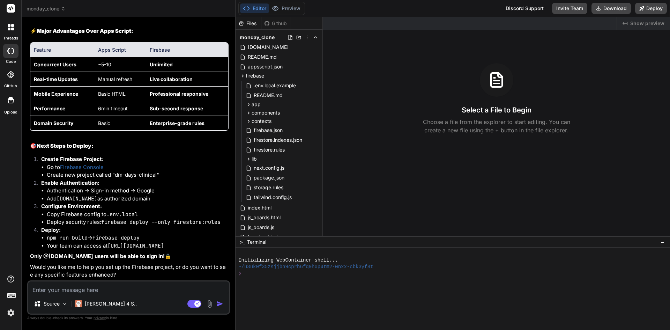
scroll to position [4500, 0]
drag, startPoint x: 115, startPoint y: 174, endPoint x: 155, endPoint y: 172, distance: 40.2
click at [155, 172] on li "Create new project called "dm-days-clinical"" at bounding box center [138, 175] width 182 height 8
copy li "dm-days-clinical"
click at [168, 179] on li "Create new project called "dm-days-clinical"" at bounding box center [138, 175] width 182 height 8
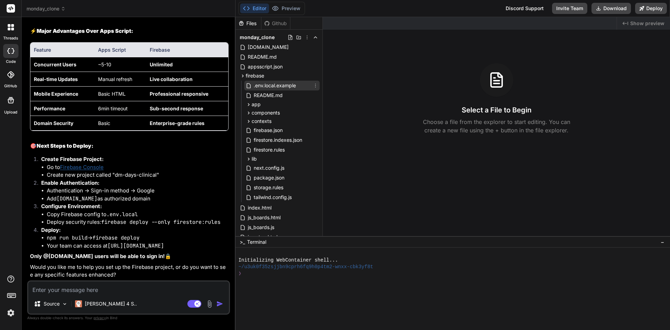
click at [286, 85] on span ".env.local.example" at bounding box center [275, 85] width 44 height 8
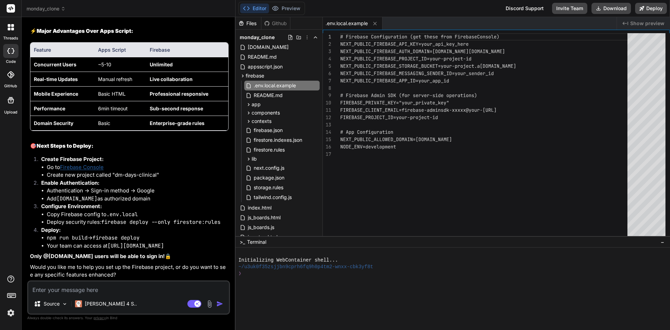
click at [147, 288] on textarea at bounding box center [128, 287] width 201 height 13
type textarea "h"
type textarea "x"
type textarea "ho"
type textarea "x"
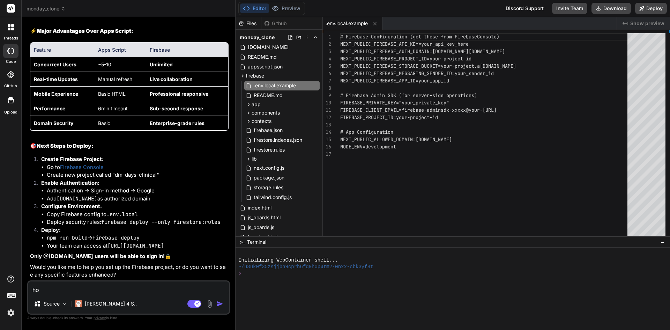
type textarea "how"
type textarea "x"
type textarea "how"
type textarea "x"
type textarea "how d"
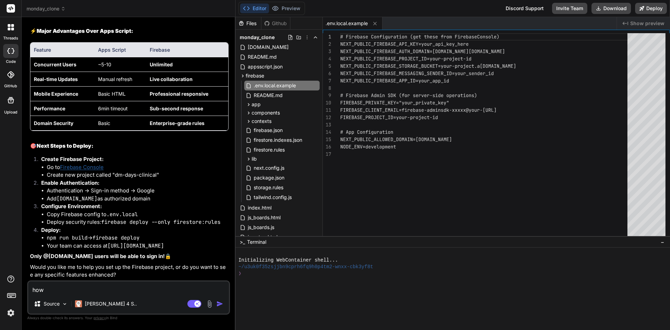
type textarea "x"
type textarea "how do"
type textarea "x"
type textarea "how do"
type textarea "x"
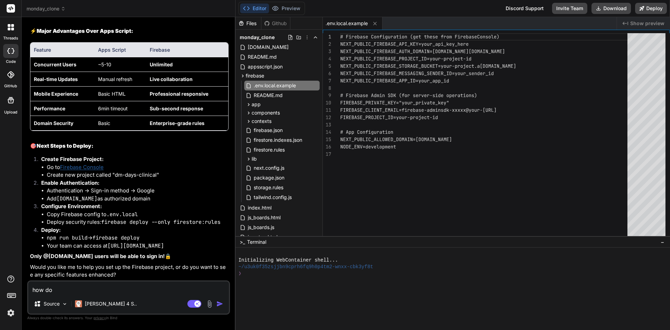
type textarea "how do i"
type textarea "x"
type textarea "how do i"
type textarea "x"
type textarea "how do i a"
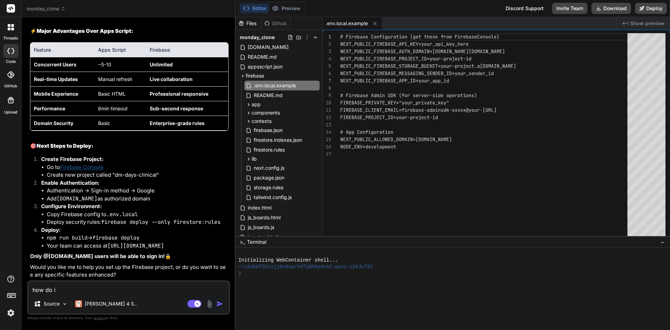
type textarea "x"
type textarea "how do i ad"
type textarea "x"
type textarea "how do i add"
type textarea "x"
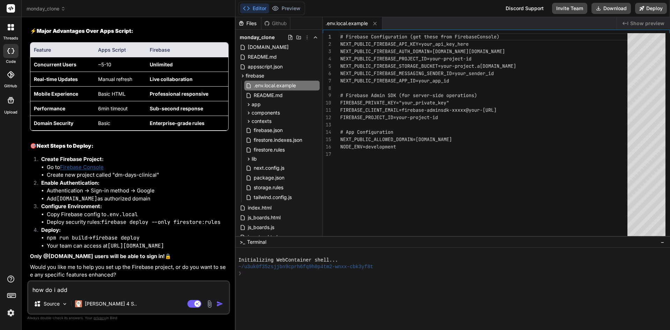
type textarea "how do i add"
type textarea "x"
type textarea "how do i add d"
type textarea "x"
type textarea "how do i add dm"
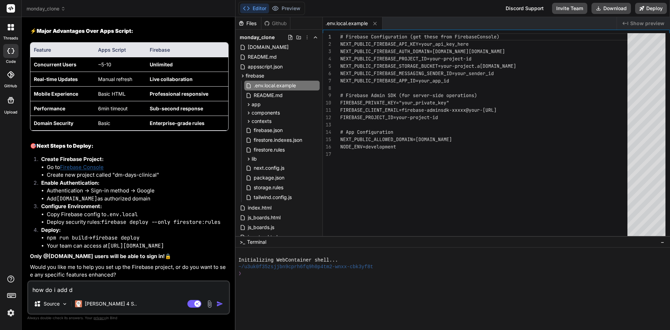
type textarea "x"
type textarea "how do i add dmc"
type textarea "x"
type textarea "how do i add dmcl"
type textarea "x"
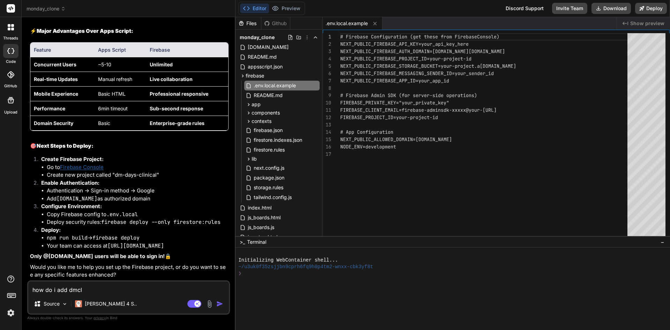
type textarea "how do i add dmcli"
type textarea "x"
type textarea "how do i add dmclin"
type textarea "x"
type textarea "how do i add dmclini"
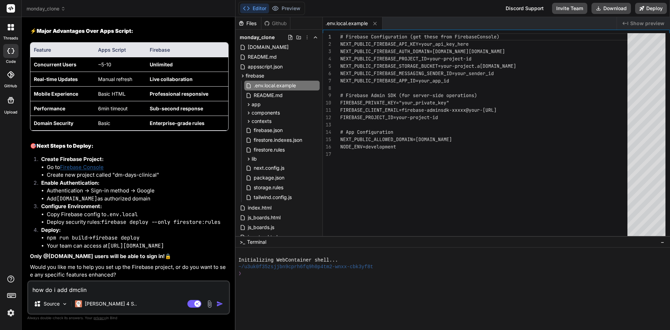
type textarea "x"
type textarea "how do i add dmclinic"
type textarea "x"
type textarea "how do i add dmclinica"
type textarea "x"
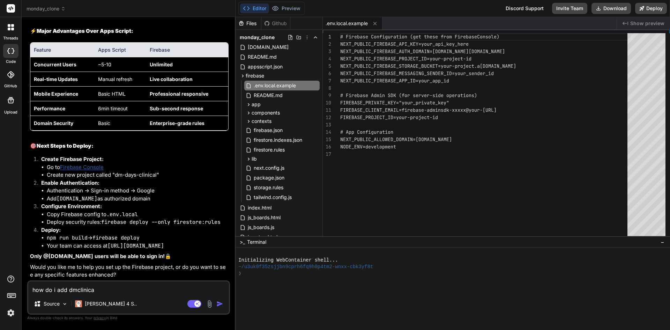
type textarea "how do i add dmclinical"
type textarea "x"
type textarea "how do i add dmclinical."
type textarea "x"
type textarea "how do i add dmclinical.c"
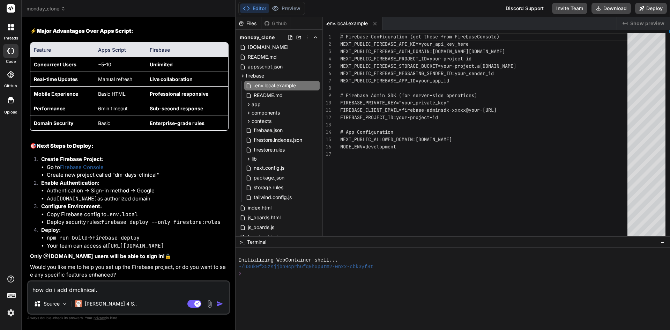
type textarea "x"
type textarea "how do i add dmclinical.co"
type textarea "x"
type textarea "how do i add dmclinical.com"
type textarea "x"
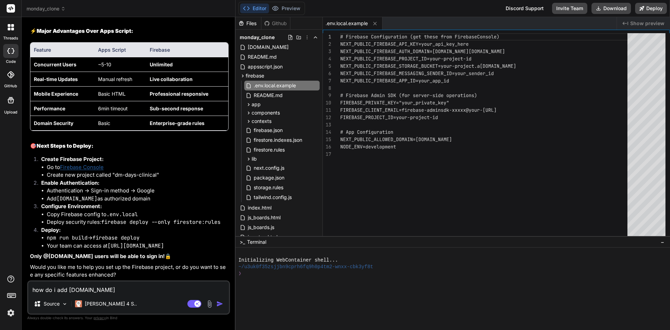
type textarea "how do i add dmclinical.com"
type textarea "x"
type textarea "how do i add dmclinical.com a"
type textarea "x"
type textarea "how do i add dmclinical.com as"
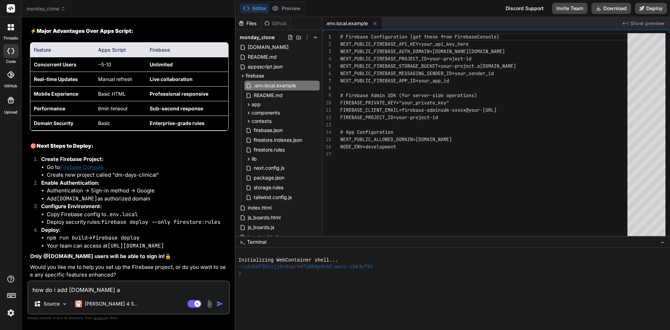
type textarea "x"
type textarea "how do i add dmclinical.com as"
type textarea "x"
type textarea "how do i add dmclinical.com as a"
type textarea "x"
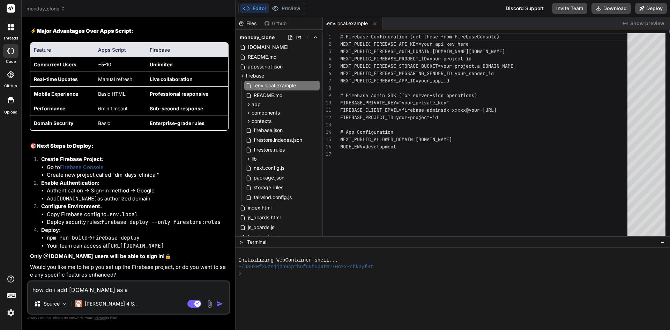
type textarea "how do i add dmclinical.com as au"
type textarea "x"
type textarea "how do i add dmclinical.com as aut"
type textarea "x"
type textarea "how do i add dmclinical.com as auth"
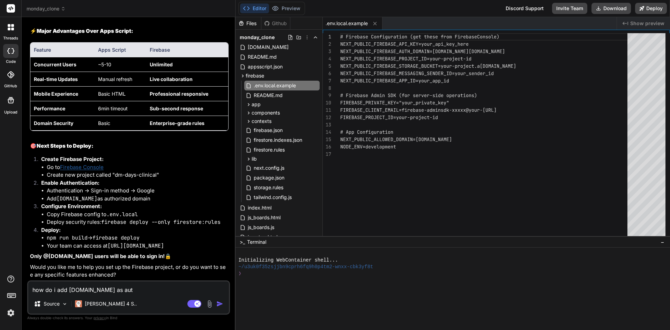
type textarea "x"
type textarea "how do i add dmclinical.com as autho"
type textarea "x"
type textarea "how do i add dmclinical.com as author"
type textarea "x"
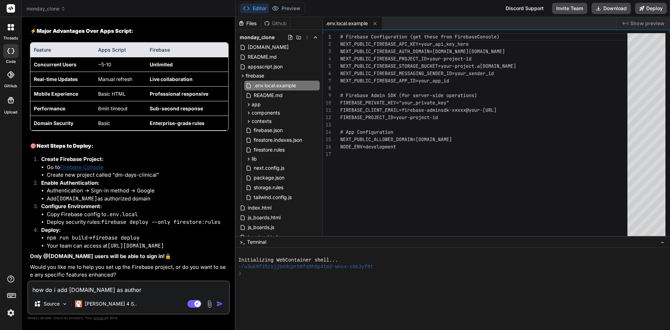
type textarea "how do i add dmclinical.com as authori"
type textarea "x"
type textarea "how do i add dmclinical.com as authoriz"
type textarea "x"
type textarea "how do i add dmclinical.com as authorize"
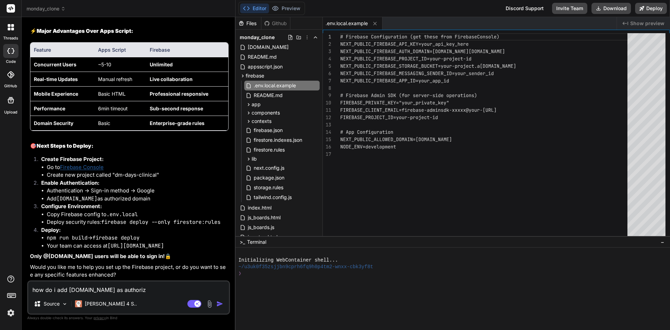
type textarea "x"
type textarea "how do i add dmclinical.com as authorized"
type textarea "x"
type textarea "how do i add dmclinical.com as authorized"
type textarea "x"
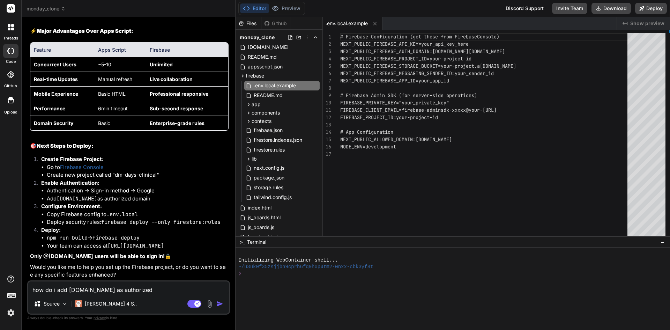
type textarea "how do i add dmclinical.com as authorized d"
type textarea "x"
type textarea "how do i add dmclinical.com as authorized do"
type textarea "x"
type textarea "how do i add dmclinical.com as authorized dom"
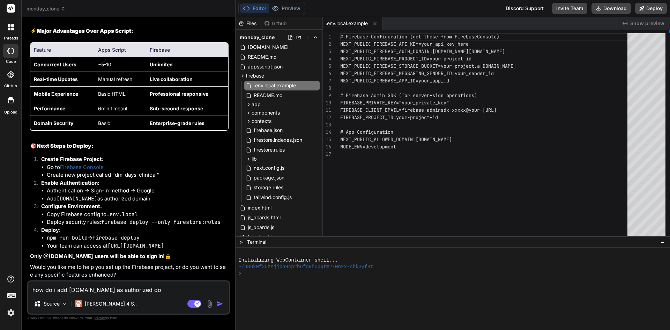
type textarea "x"
type textarea "how do i add dmclinical.com as authorized doma"
type textarea "x"
type textarea "how do i add dmclinical.com as authorized domai"
type textarea "x"
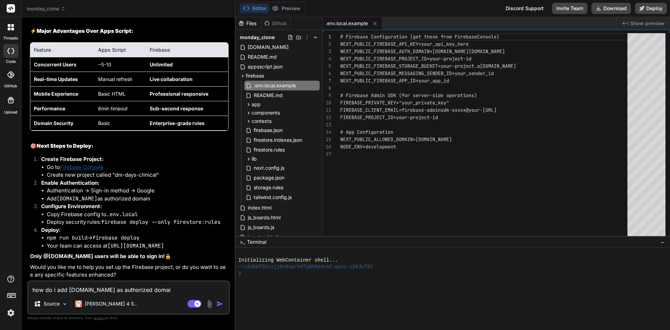
type textarea "how do i add dmclinical.com as authorized domain"
type textarea "x"
type textarea "how do i add dmclinical.com as authorized domain?"
type textarea "x"
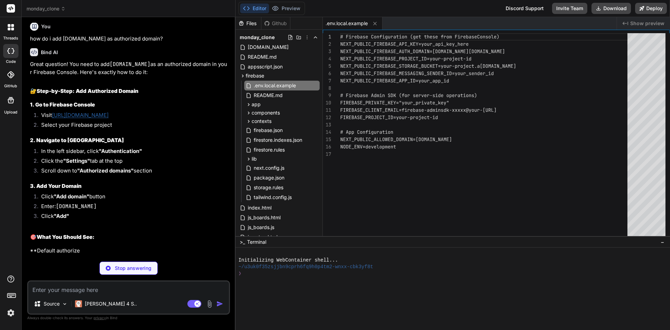
scroll to position [4751, 0]
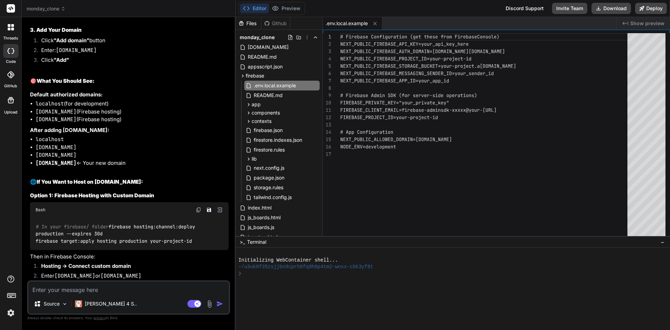
type textarea "x"
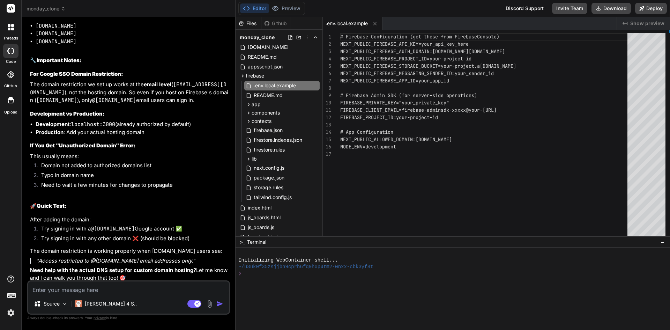
scroll to position [5040, 0]
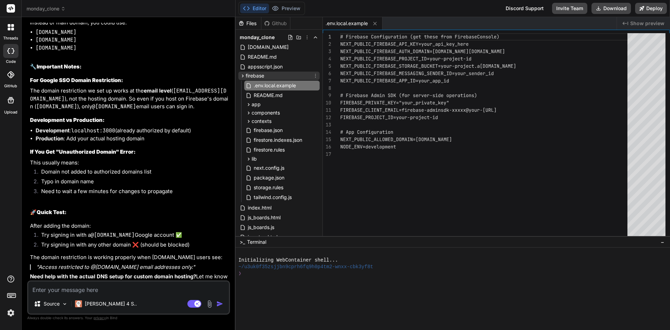
click at [261, 75] on span "firebase" at bounding box center [255, 75] width 18 height 7
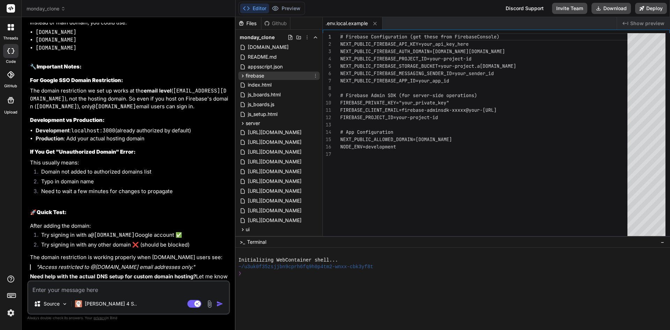
click at [264, 75] on span "firebase" at bounding box center [255, 75] width 18 height 7
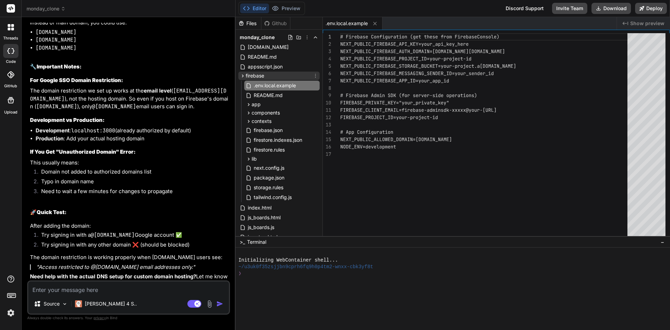
click at [313, 76] on icon at bounding box center [316, 76] width 6 height 6
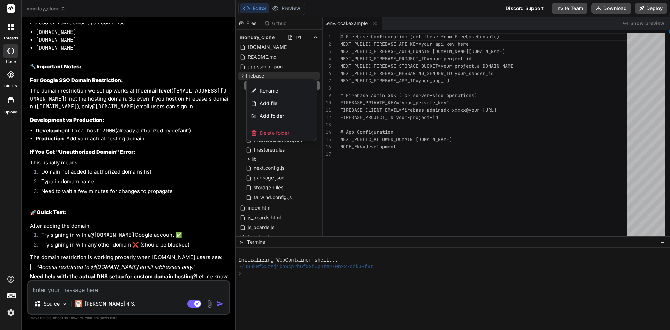
click at [292, 193] on div at bounding box center [452, 173] width 434 height 313
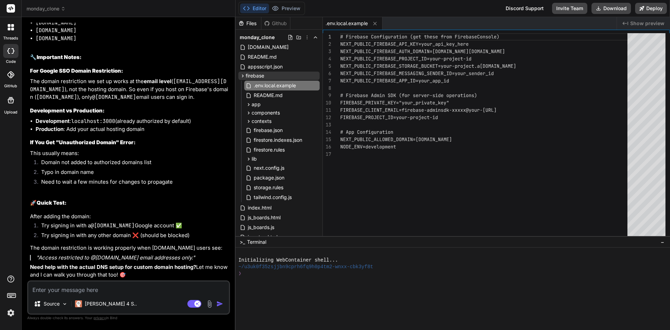
scroll to position [5214, 0]
